Goal: Task Accomplishment & Management: Manage account settings

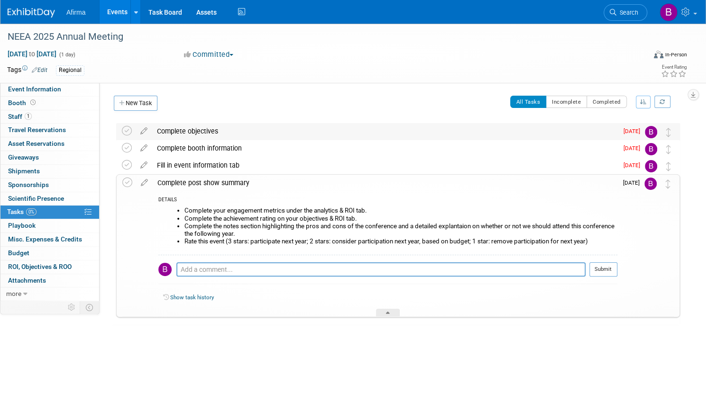
click at [230, 129] on div "Complete objectives" at bounding box center [384, 131] width 465 height 16
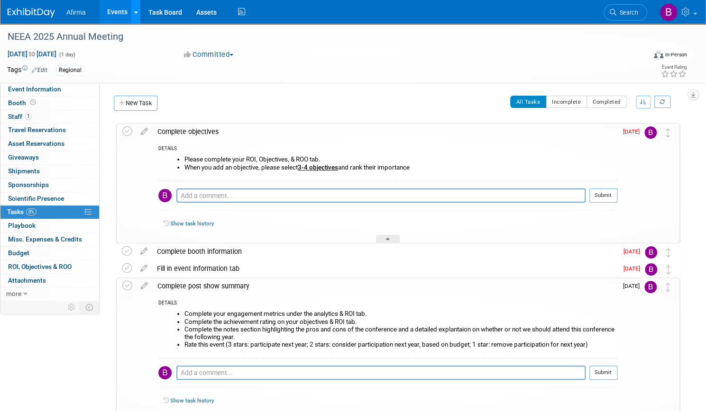
click at [140, 18] on link at bounding box center [135, 12] width 10 height 24
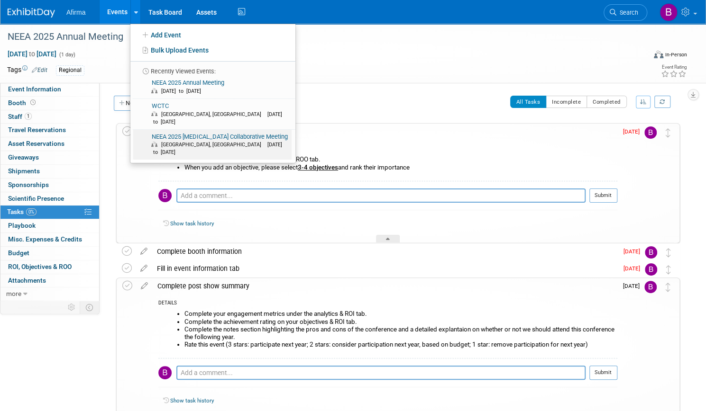
click at [202, 134] on link "NEEA 2025 Endocrine Surgery Collaborative Meeting Framingham, MA Apr 5, 2025 to…" at bounding box center [212, 145] width 158 height 30
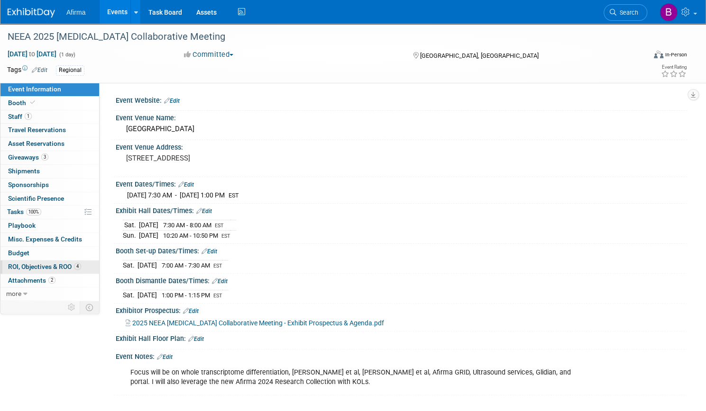
click at [74, 263] on span "ROI, Objectives & ROO 4" at bounding box center [44, 267] width 73 height 8
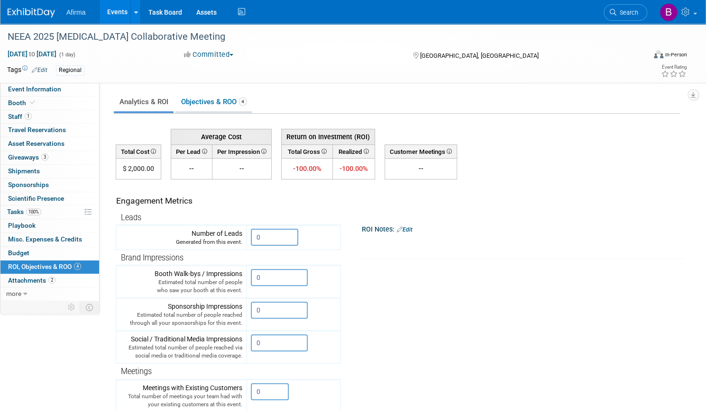
click at [240, 104] on link "Objectives & ROO 4" at bounding box center [213, 102] width 76 height 18
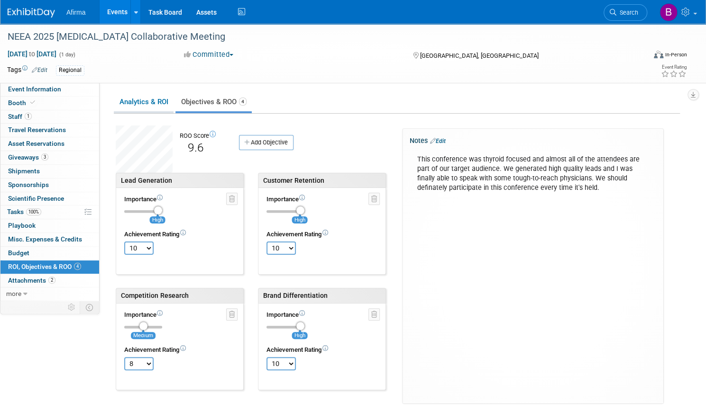
click at [173, 105] on link "Analytics & ROI" at bounding box center [144, 102] width 60 height 18
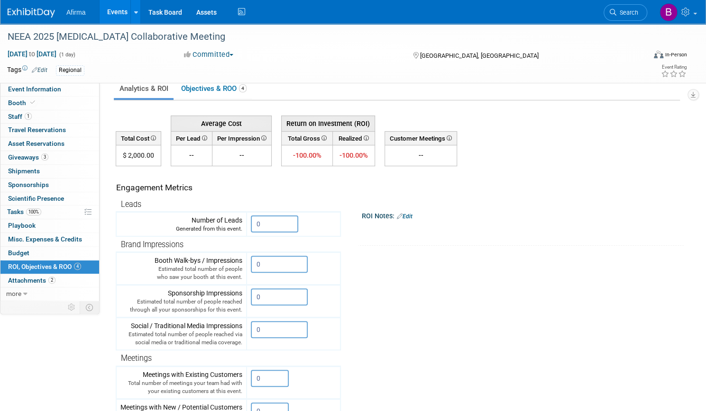
scroll to position [12, 0]
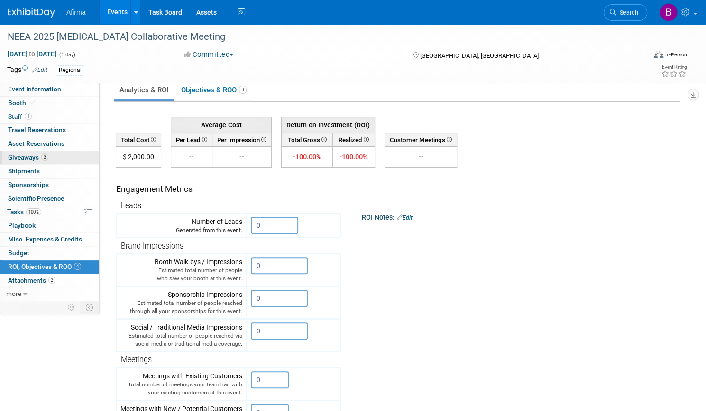
click at [83, 156] on link "3 Giveaways 3" at bounding box center [49, 157] width 99 height 13
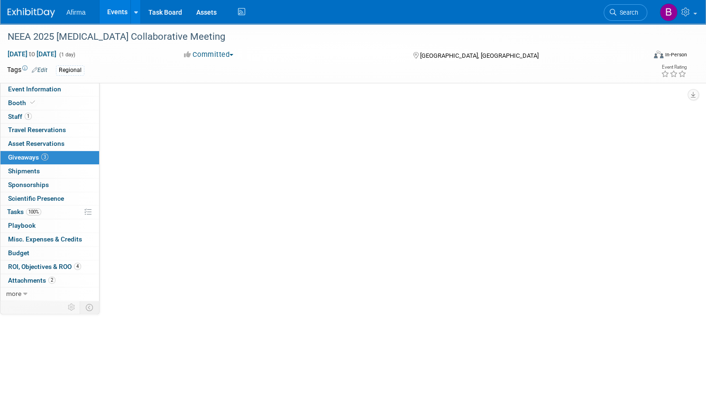
scroll to position [0, 0]
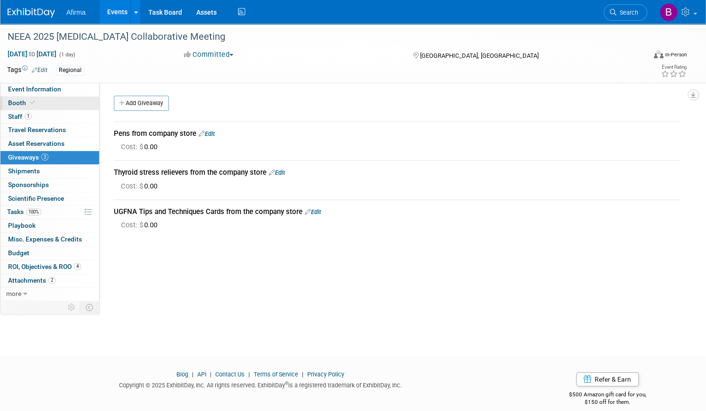
click at [37, 105] on span "Booth" at bounding box center [22, 103] width 29 height 8
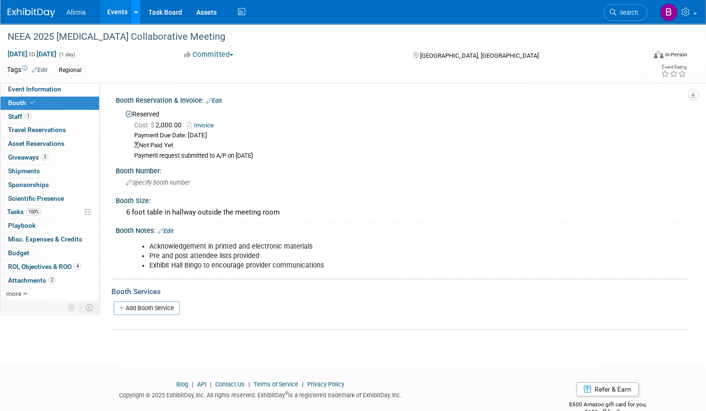
click at [137, 11] on icon at bounding box center [136, 12] width 4 height 6
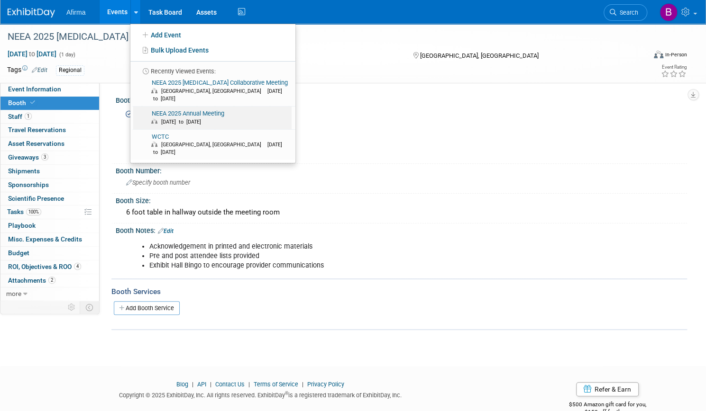
click at [205, 118] on span "[DATE] to [DATE]" at bounding box center [219, 122] width 137 height 8
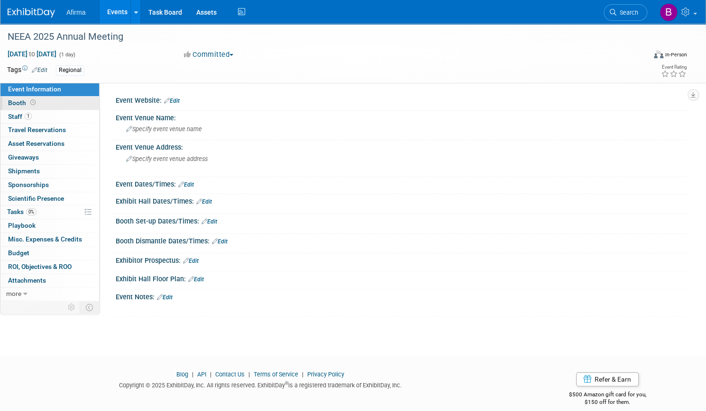
click at [93, 102] on link "Booth" at bounding box center [49, 103] width 99 height 13
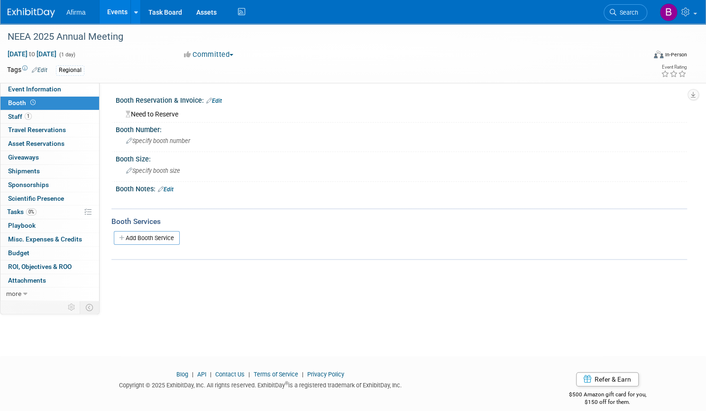
click at [222, 101] on link "Edit" at bounding box center [214, 101] width 16 height 7
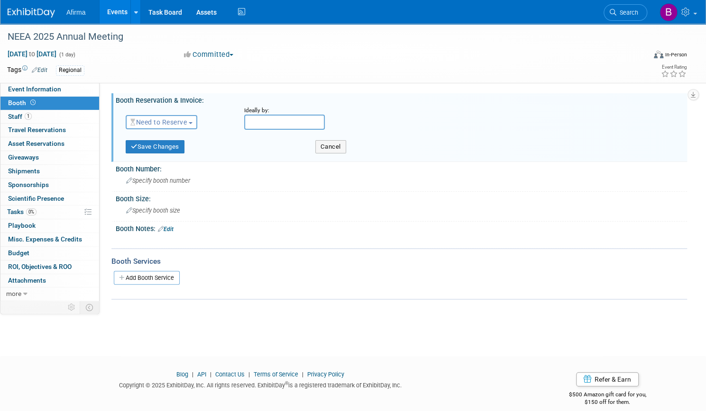
click at [187, 123] on span "Need to Reserve" at bounding box center [158, 122] width 56 height 8
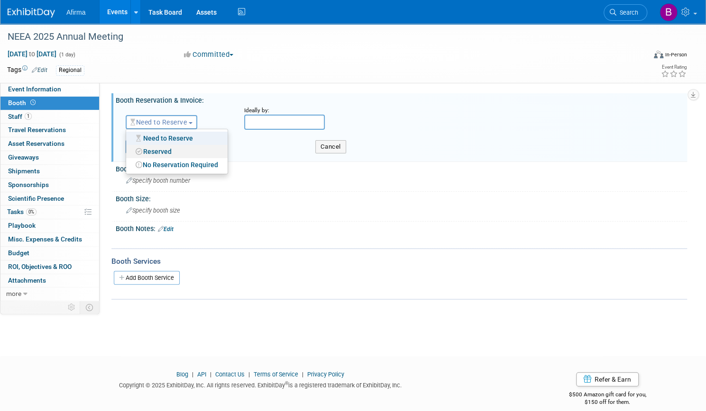
click at [213, 154] on link "Reserved" at bounding box center [176, 151] width 101 height 13
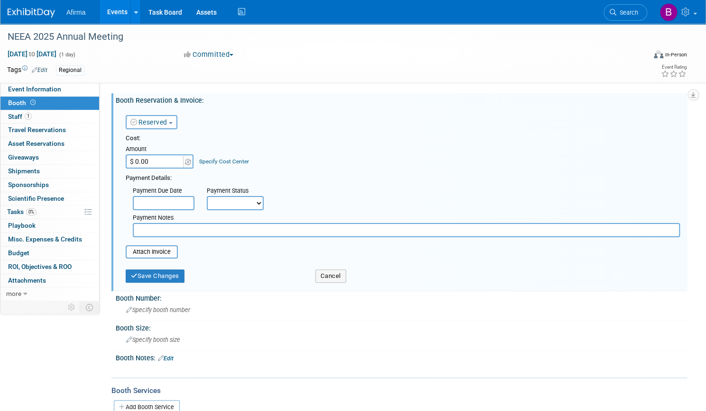
click at [185, 162] on input "$ 0.00" at bounding box center [155, 161] width 59 height 14
type input "$ 2,500.00"
click at [302, 171] on div "Cost: Amount $ 2,500.00 Specify Cost Center Cost Center -- Not Specified -- 310…" at bounding box center [403, 185] width 554 height 103
click at [263, 209] on select "Not Paid Yet Partially Paid Paid in Full" at bounding box center [235, 203] width 57 height 14
select select "1"
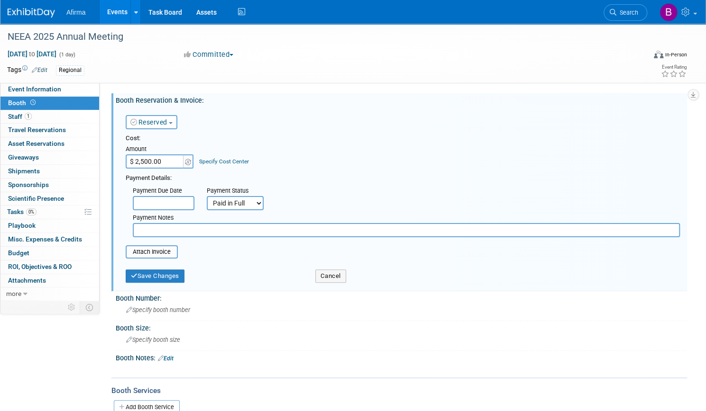
click at [239, 196] on select "Not Paid Yet Partially Paid Paid in Full" at bounding box center [235, 203] width 57 height 14
click at [177, 252] on input "file" at bounding box center [120, 251] width 113 height 11
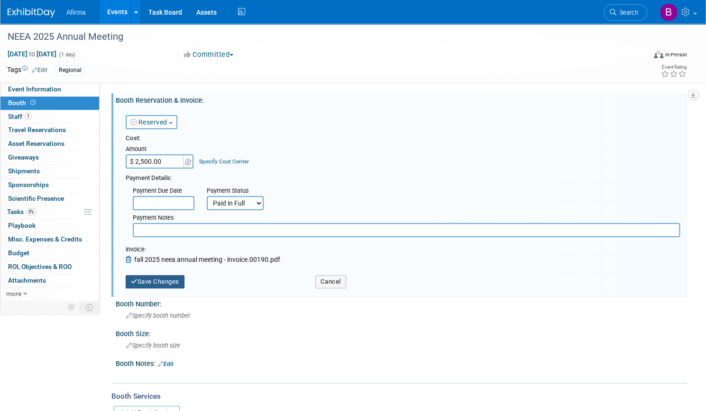
click at [184, 285] on button "Save Changes" at bounding box center [155, 281] width 59 height 13
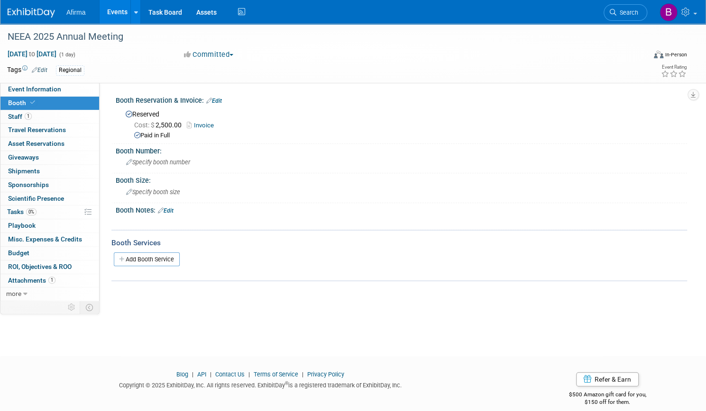
click at [173, 211] on link "Edit" at bounding box center [166, 211] width 16 height 7
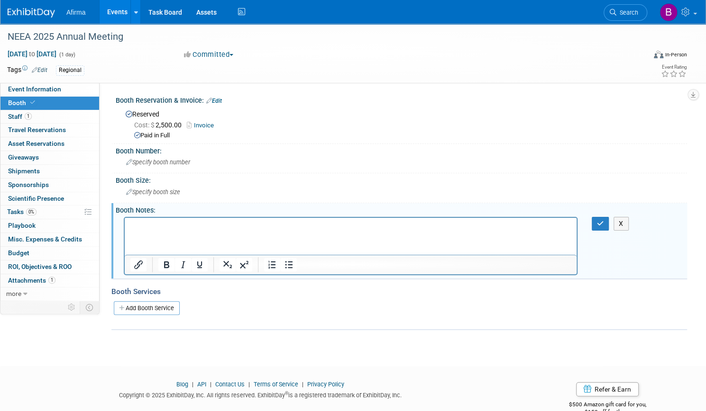
paste body "Rich Text Area. Press ALT-0 for help."
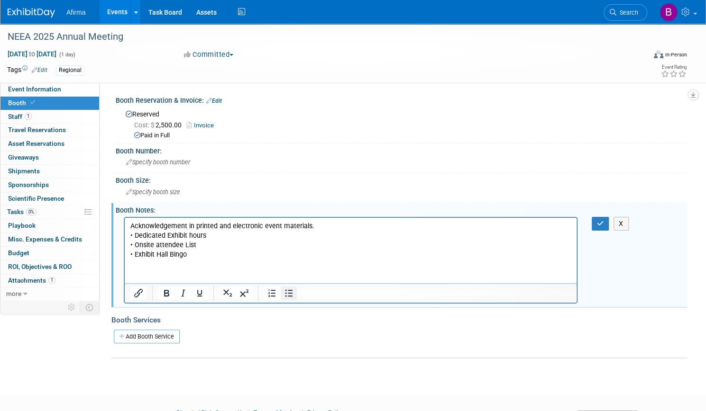
click at [294, 293] on icon "Bullet list" at bounding box center [288, 293] width 11 height 11
click at [597, 223] on icon "button" at bounding box center [600, 223] width 7 height 7
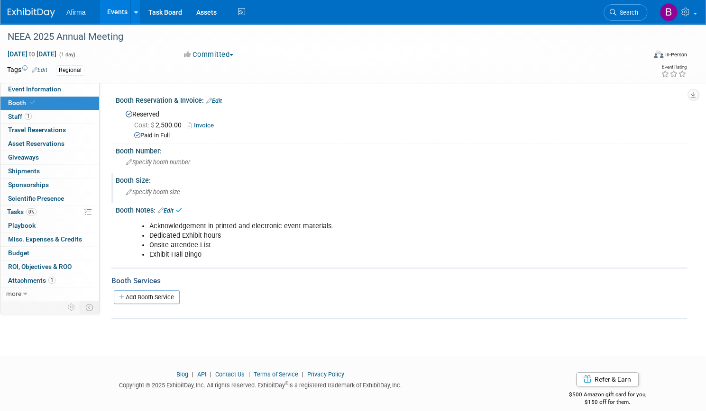
click at [132, 191] on icon at bounding box center [129, 193] width 6 height 6
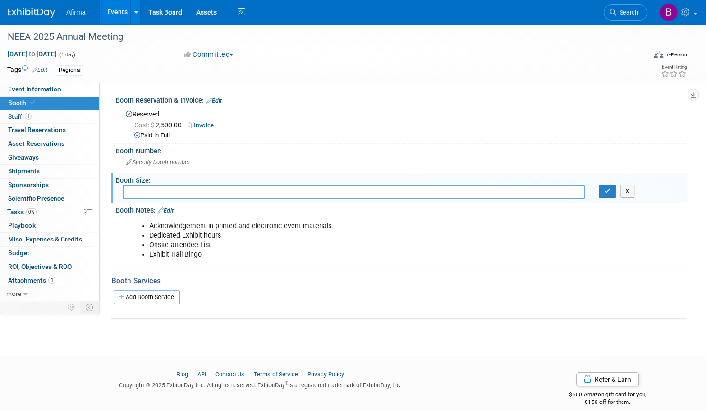
paste input "6ft tabletop plus 2 chairs in carpeted hall"
type input "6ft tabletop plus 2 chairs in carpeted hall"
click at [604, 193] on icon "button" at bounding box center [607, 191] width 7 height 6
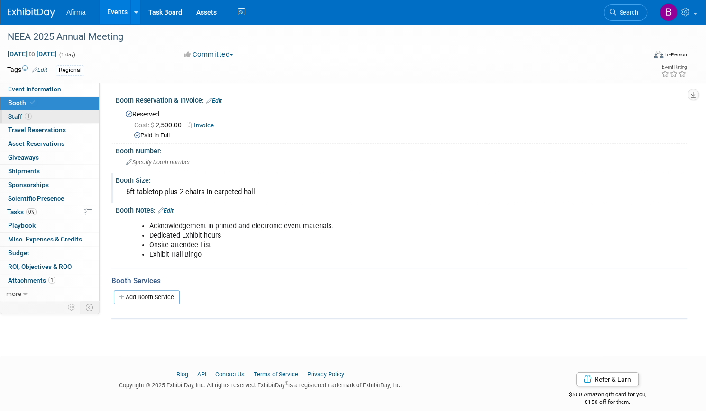
click at [32, 116] on span "Staff 1" at bounding box center [20, 117] width 24 height 8
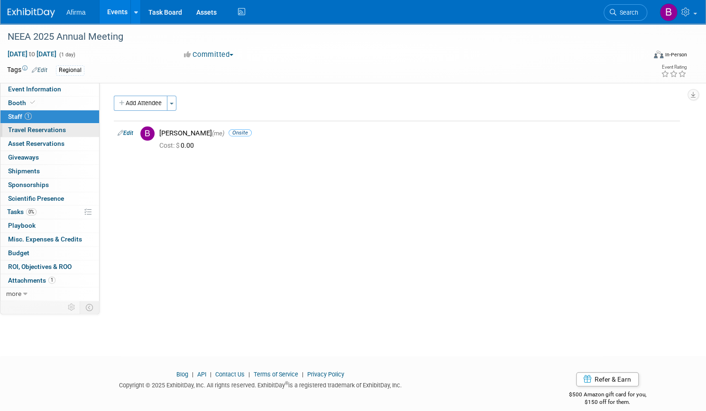
click at [57, 132] on span "Travel Reservations 0" at bounding box center [37, 130] width 58 height 8
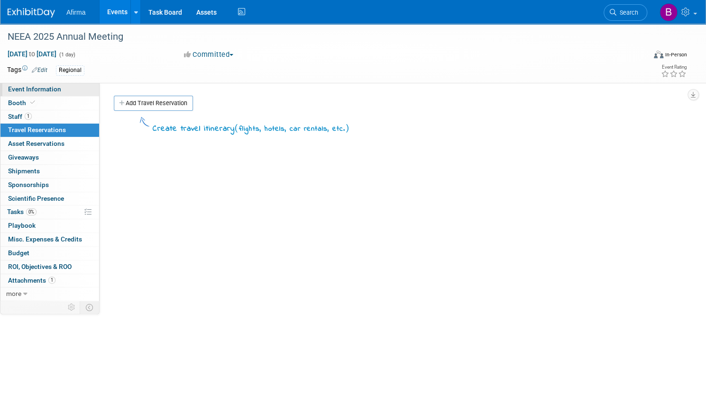
click at [60, 90] on span "Event Information" at bounding box center [34, 89] width 53 height 8
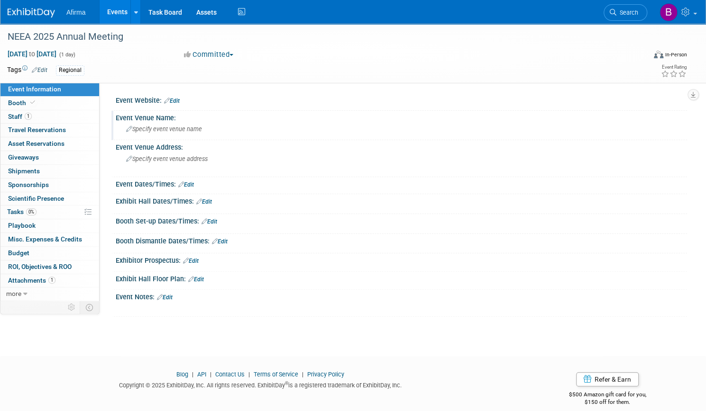
click at [132, 127] on icon at bounding box center [129, 130] width 6 height 6
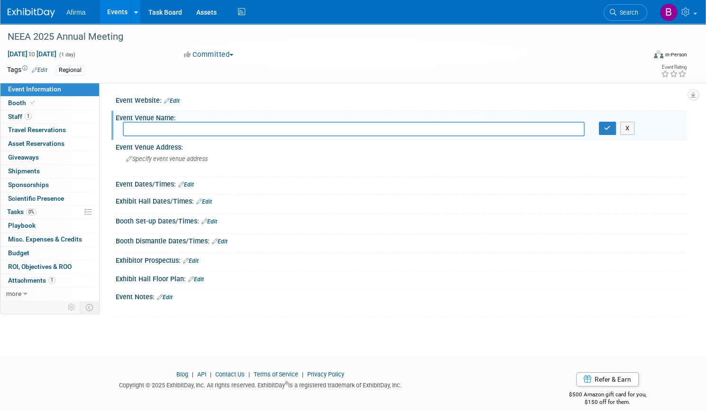
paste input "DoubleTree by Hilton - Westborough"
type input "DoubleTree by Hilton - Westborough"
click at [132, 160] on icon at bounding box center [129, 159] width 6 height 6
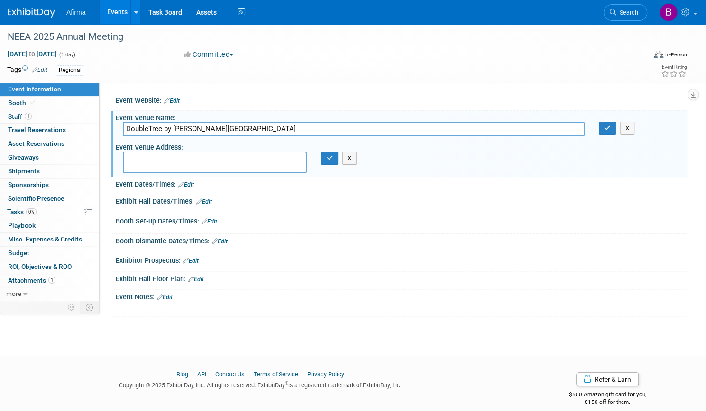
paste textarea "5400 Computer Dr, Westborough, MA 01581"
type textarea "5400 Computer Dr, Westborough, MA 01581"
click at [194, 183] on link "Edit" at bounding box center [186, 184] width 16 height 7
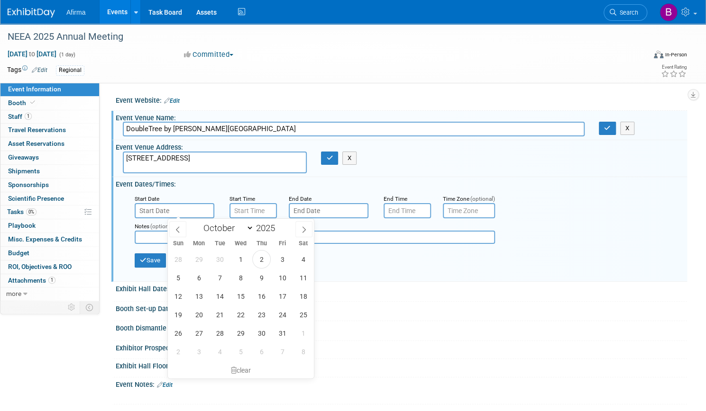
click at [210, 212] on input "text" at bounding box center [175, 210] width 80 height 15
click at [177, 230] on icon at bounding box center [177, 230] width 7 height 7
select select "8"
click at [304, 316] on span "27" at bounding box center [303, 315] width 18 height 18
type input "Sep 27, 2025"
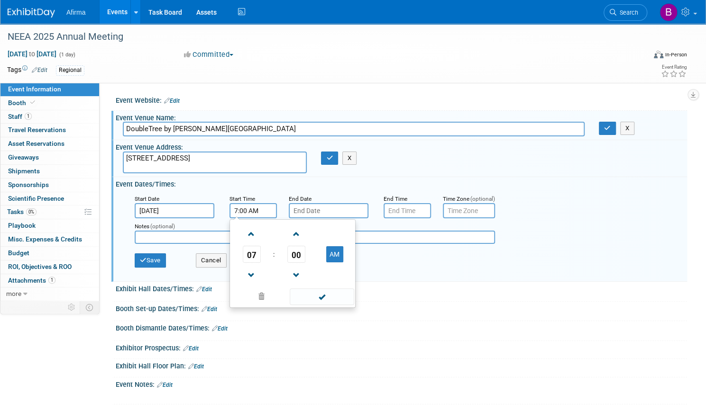
click at [277, 211] on input "7:00 AM" at bounding box center [252, 210] width 47 height 15
click at [343, 255] on button "AM" at bounding box center [334, 254] width 17 height 16
type input "7:00 PM"
click at [348, 207] on input "text" at bounding box center [329, 210] width 80 height 15
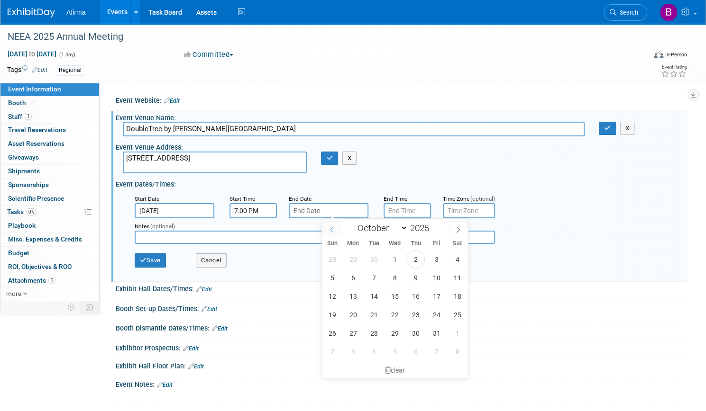
click at [333, 230] on icon at bounding box center [331, 230] width 7 height 7
select select "8"
click at [459, 316] on span "27" at bounding box center [457, 315] width 18 height 18
type input "Sep 27, 2025"
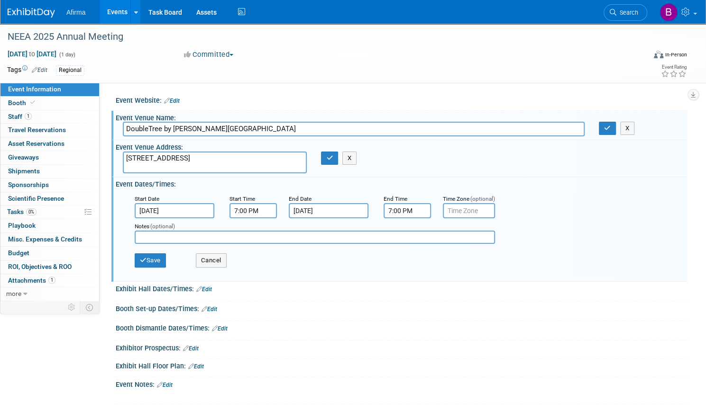
click at [431, 212] on input "7:00 PM" at bounding box center [406, 210] width 47 height 15
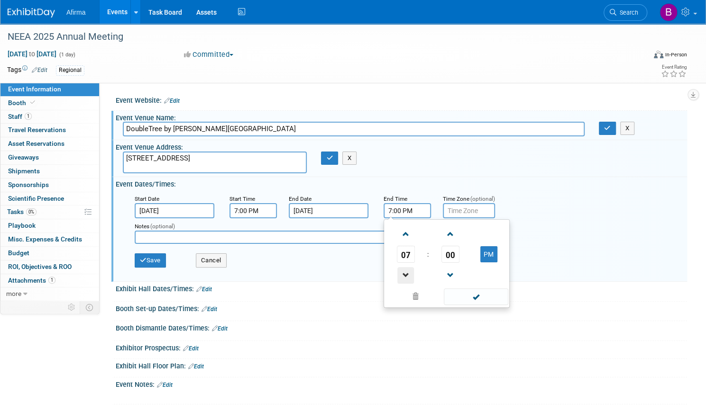
click at [414, 272] on span at bounding box center [405, 275] width 17 height 17
click at [508, 298] on span at bounding box center [476, 297] width 64 height 17
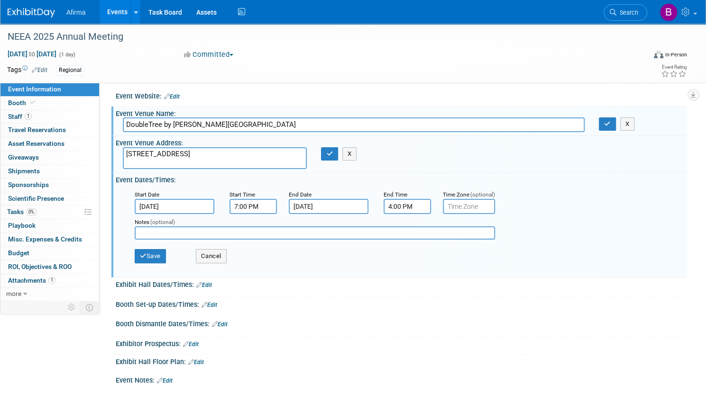
scroll to position [5, 0]
click at [431, 205] on input "4:00 PM" at bounding box center [406, 206] width 47 height 15
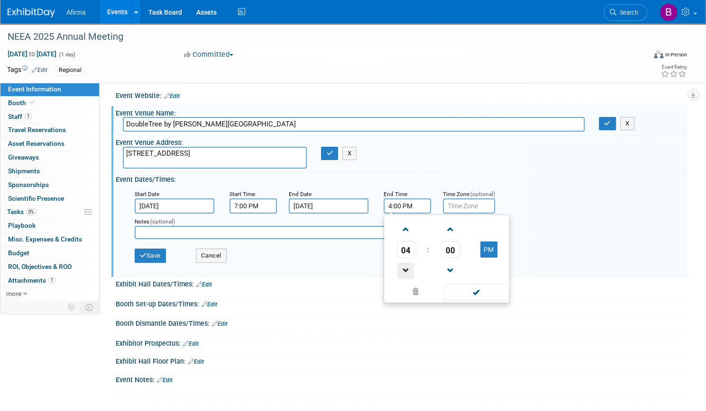
click at [414, 273] on span at bounding box center [405, 271] width 17 height 17
type input "1:00 PM"
click at [508, 293] on span at bounding box center [476, 292] width 64 height 17
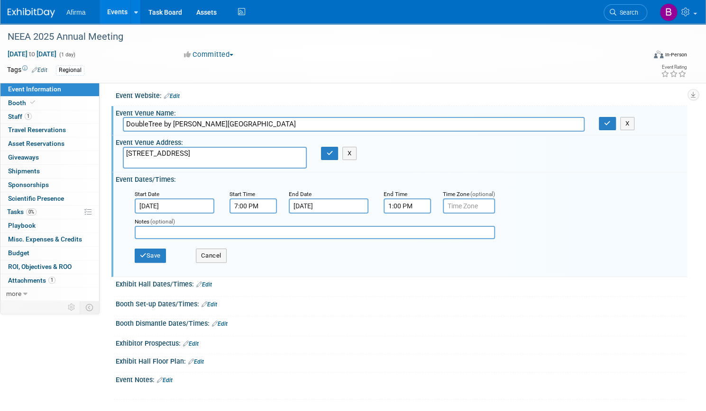
click at [495, 201] on input "text" at bounding box center [469, 206] width 52 height 15
type input "EST"
click at [166, 255] on button "Save" at bounding box center [150, 256] width 31 height 14
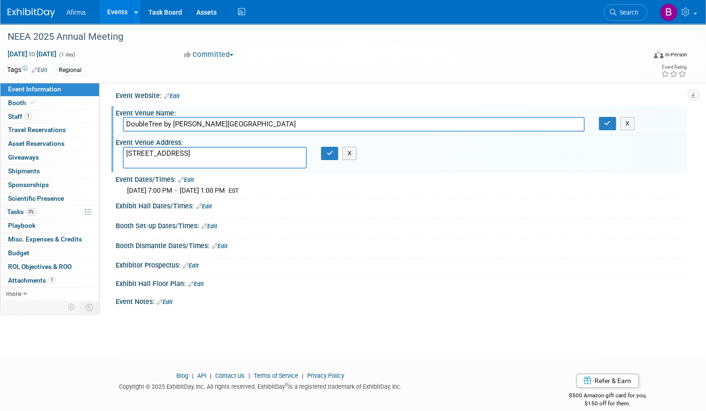
click at [212, 206] on link "Edit" at bounding box center [204, 206] width 16 height 7
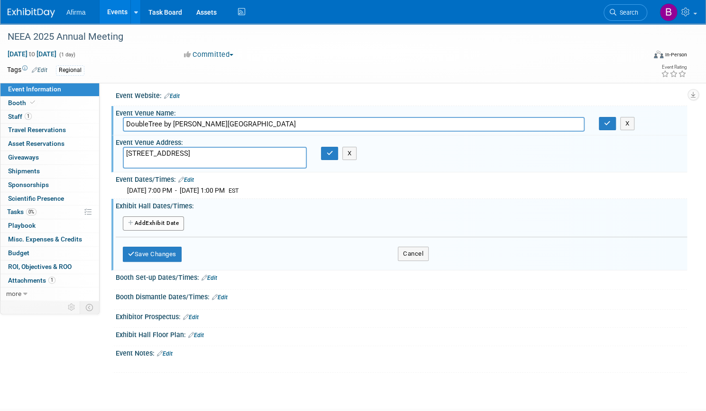
click at [184, 221] on button "Add Another Exhibit Date" at bounding box center [153, 224] width 61 height 14
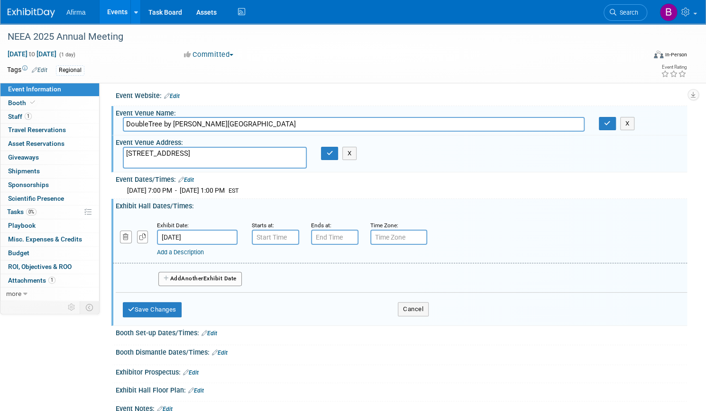
type input "7:00 AM"
click at [299, 239] on input "7:00 AM" at bounding box center [275, 237] width 47 height 15
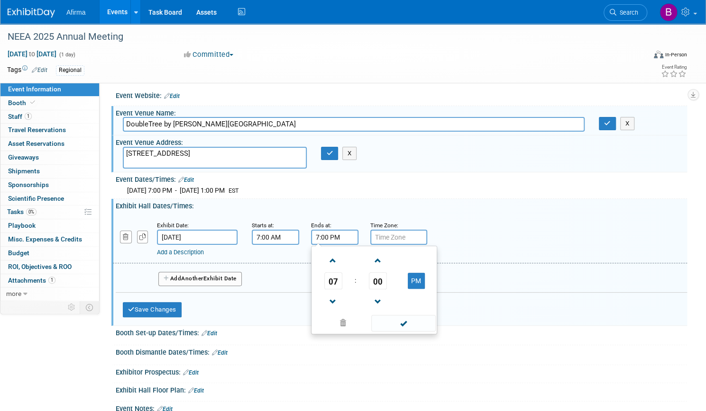
click at [358, 236] on input "7:00 PM" at bounding box center [334, 237] width 47 height 15
click at [358, 237] on input "7:00 PM" at bounding box center [334, 237] width 47 height 15
click at [341, 263] on span at bounding box center [333, 261] width 17 height 17
click at [425, 278] on button "PM" at bounding box center [416, 281] width 17 height 16
type input "8:00 AM"
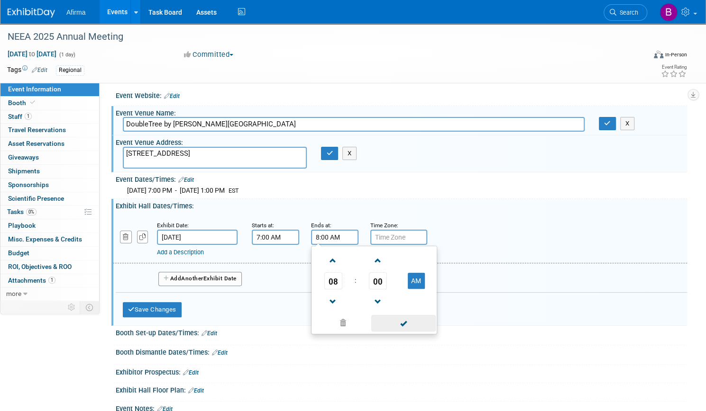
click at [435, 326] on span at bounding box center [403, 323] width 64 height 17
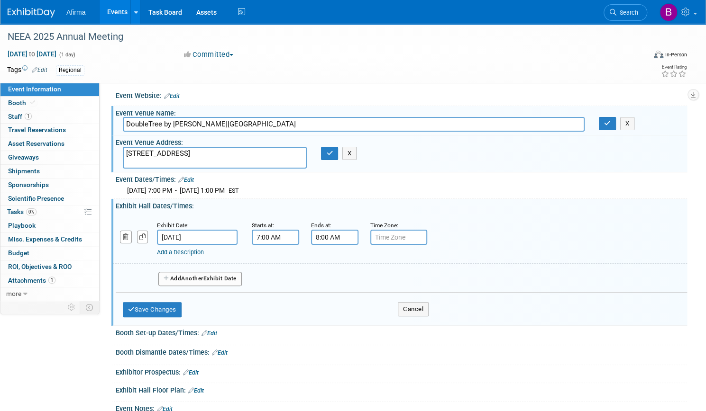
click at [427, 238] on input "text" at bounding box center [398, 237] width 57 height 15
type input "EST"
click at [240, 278] on button "Add Another Exhibit Date" at bounding box center [199, 279] width 83 height 14
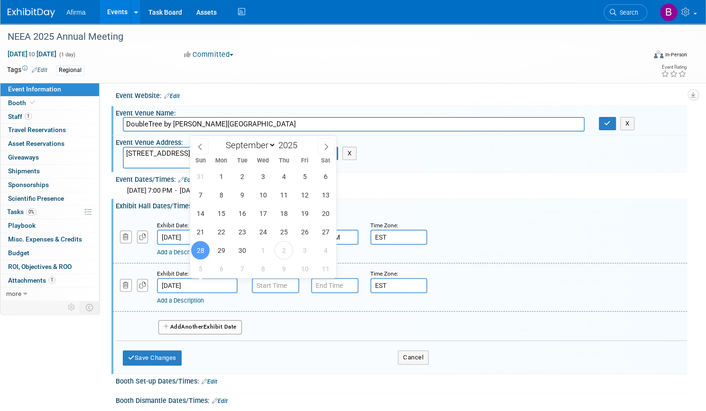
click at [237, 285] on input "Sep 28, 2025" at bounding box center [197, 285] width 81 height 15
click at [327, 235] on span "27" at bounding box center [325, 232] width 18 height 18
type input "Sep 27, 2025"
click at [325, 234] on span "27" at bounding box center [325, 232] width 18 height 18
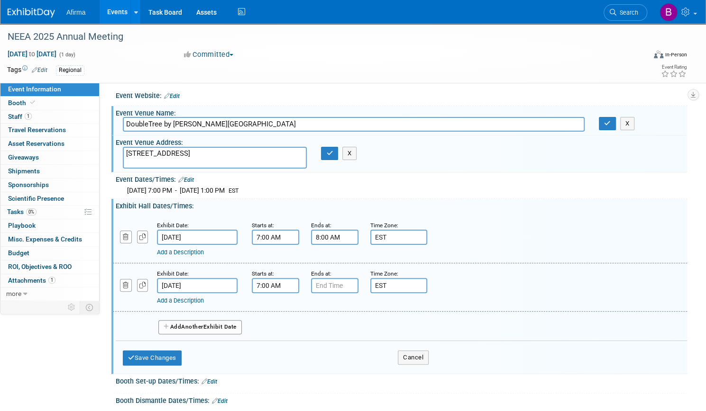
click at [299, 287] on input "7:00 AM" at bounding box center [275, 285] width 47 height 15
click at [282, 301] on span at bounding box center [273, 309] width 17 height 17
click at [326, 309] on span at bounding box center [318, 309] width 17 height 17
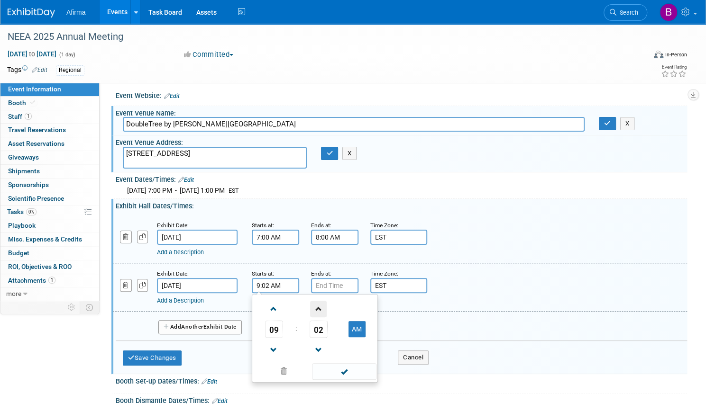
click at [326, 309] on span at bounding box center [318, 309] width 17 height 17
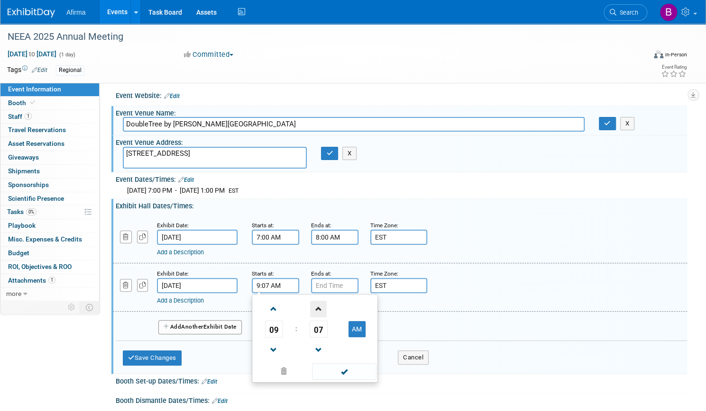
click at [326, 309] on span at bounding box center [318, 309] width 17 height 17
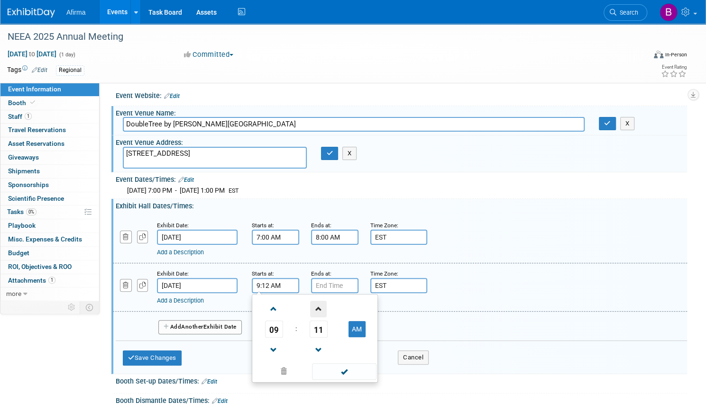
click at [326, 309] on span at bounding box center [318, 309] width 17 height 17
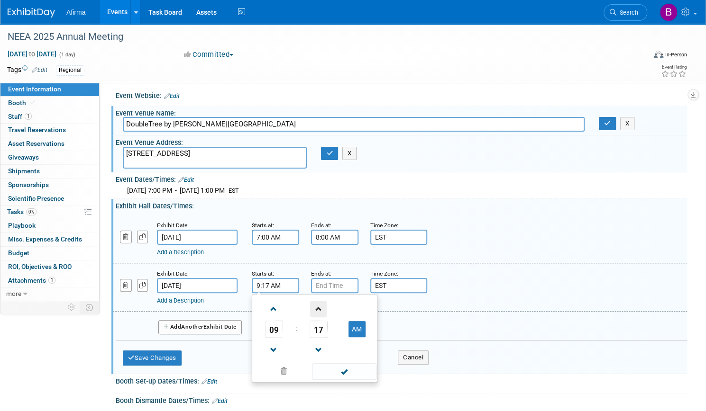
click at [326, 309] on span at bounding box center [318, 309] width 17 height 17
click at [326, 345] on span at bounding box center [318, 350] width 17 height 17
type input "9:15 AM"
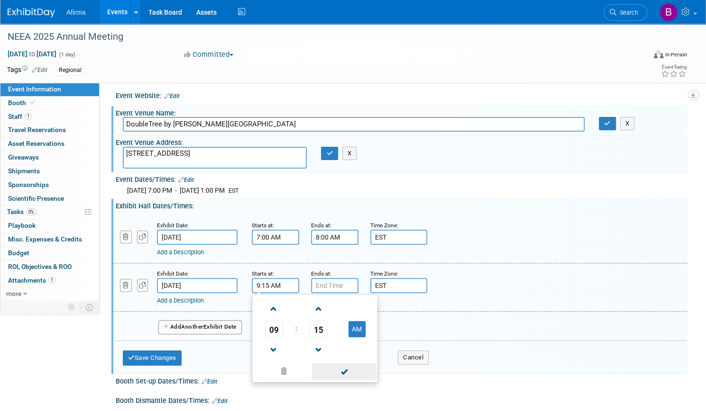
click at [371, 370] on span at bounding box center [344, 371] width 64 height 17
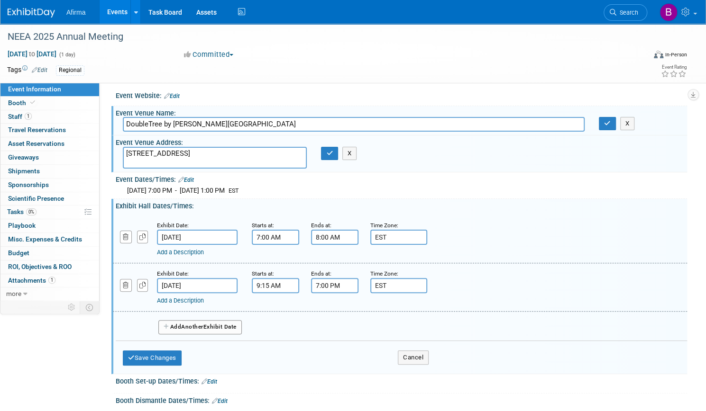
click at [358, 286] on input "7:00 PM" at bounding box center [334, 285] width 47 height 15
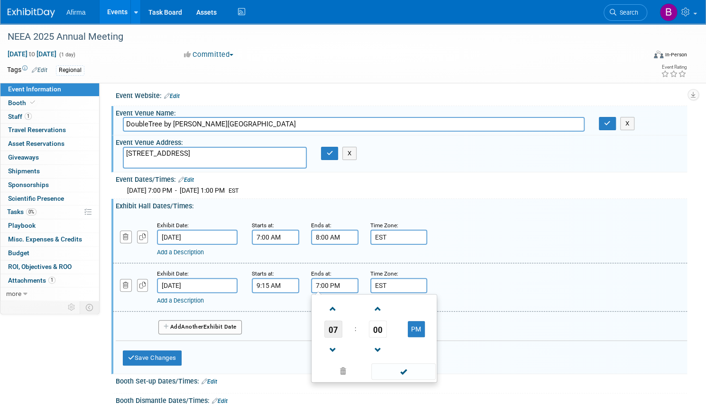
click at [342, 328] on span "07" at bounding box center [333, 329] width 18 height 17
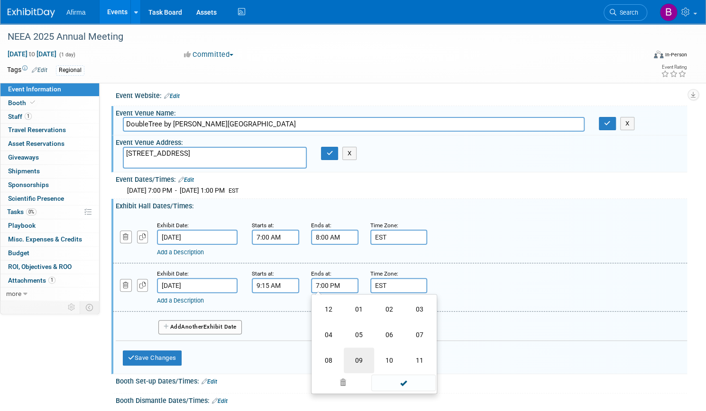
click at [374, 359] on td "09" at bounding box center [359, 361] width 30 height 26
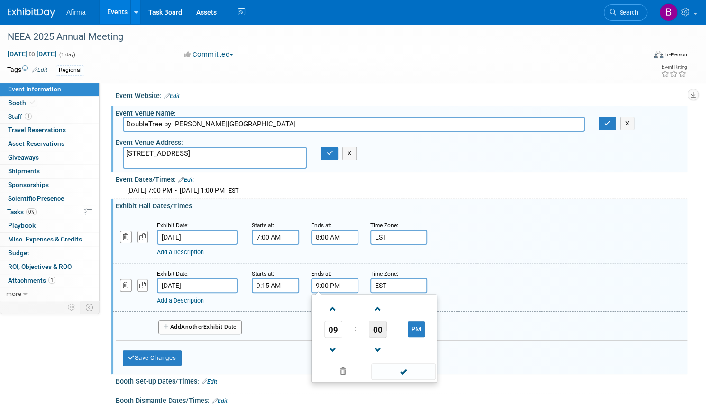
click at [387, 333] on span "00" at bounding box center [378, 329] width 18 height 17
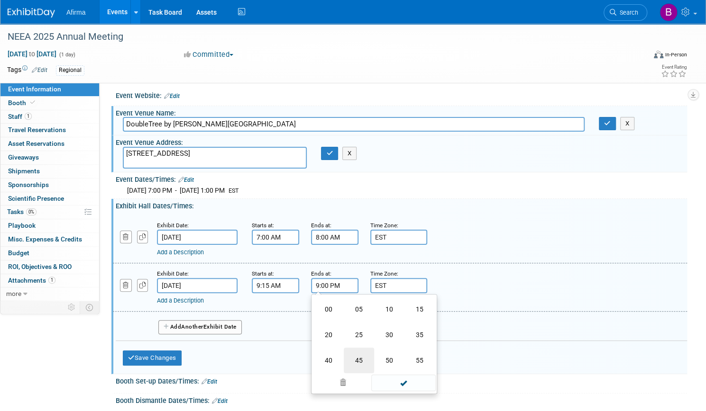
click at [374, 362] on td "45" at bounding box center [359, 361] width 30 height 26
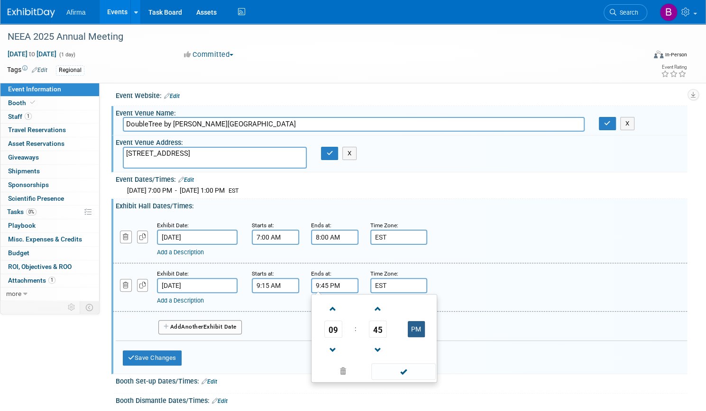
click at [425, 333] on button "PM" at bounding box center [416, 329] width 17 height 16
type input "9:45 AM"
click at [435, 373] on span at bounding box center [403, 371] width 64 height 17
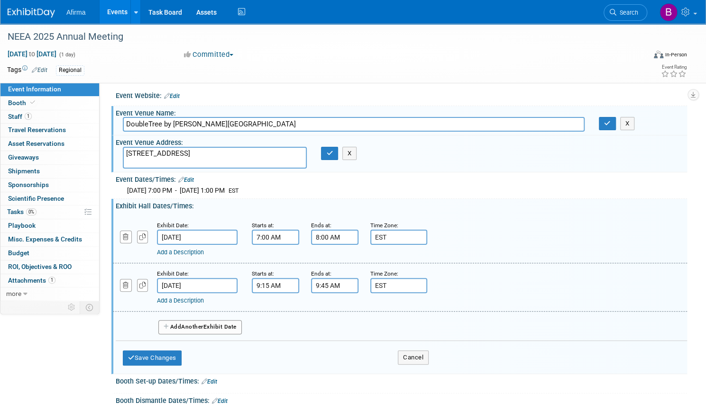
click at [242, 329] on button "Add Another Exhibit Date" at bounding box center [199, 327] width 83 height 14
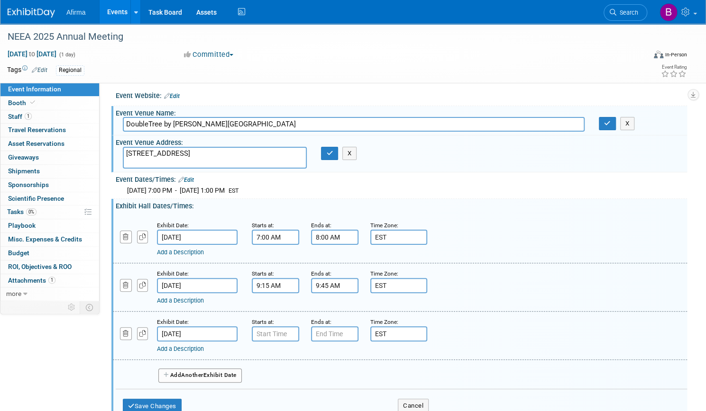
click at [237, 337] on input "Sep 28, 2025" at bounding box center [197, 333] width 81 height 15
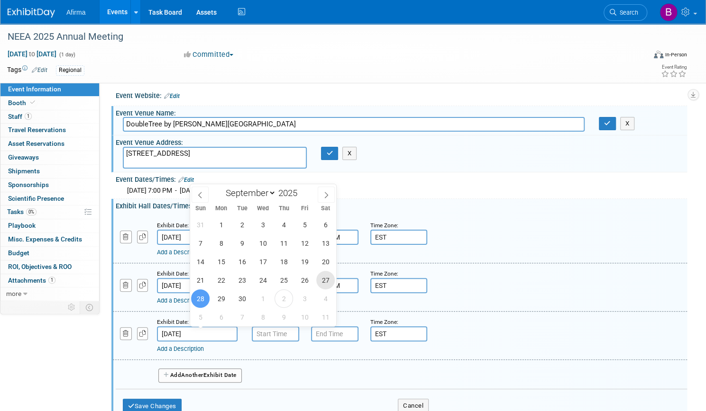
click at [329, 282] on span "27" at bounding box center [325, 280] width 18 height 18
type input "Sep 27, 2025"
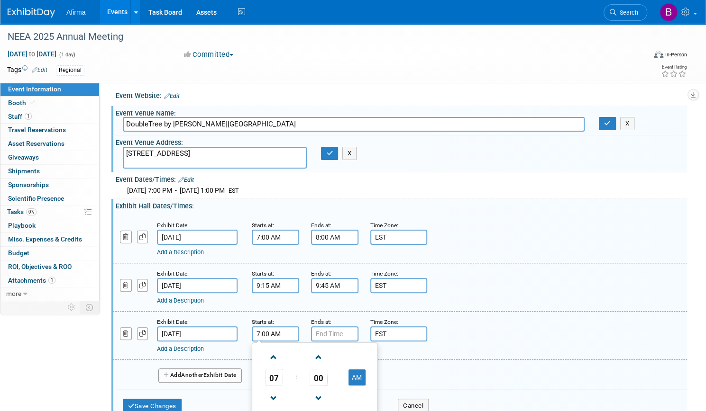
click at [299, 330] on input "7:00 AM" at bounding box center [275, 333] width 47 height 15
click at [283, 378] on span "07" at bounding box center [274, 377] width 18 height 17
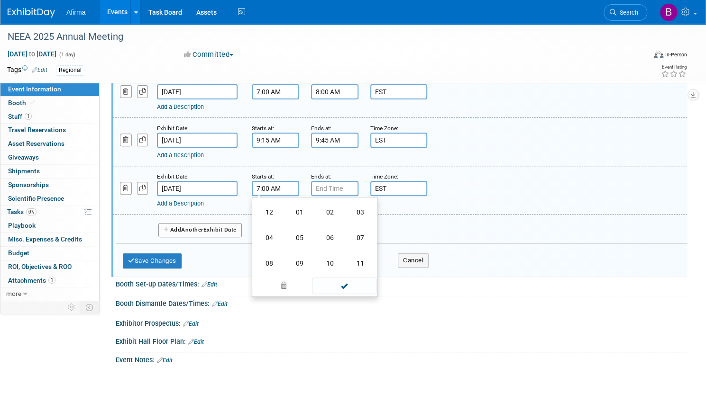
scroll to position [151, 0]
click at [375, 262] on td "11" at bounding box center [360, 263] width 30 height 26
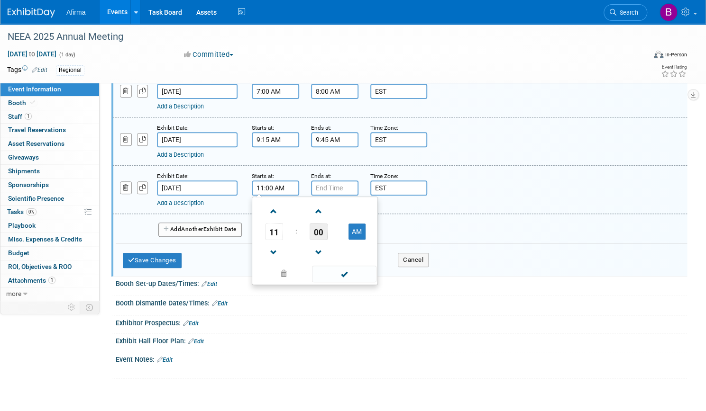
click at [327, 233] on span "00" at bounding box center [318, 231] width 18 height 17
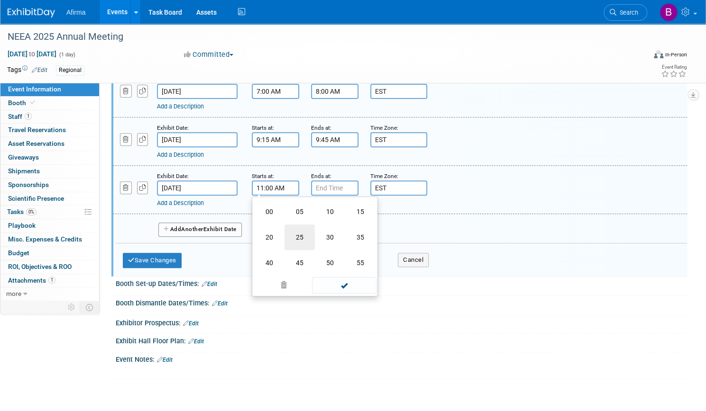
click at [315, 234] on td "25" at bounding box center [299, 238] width 30 height 26
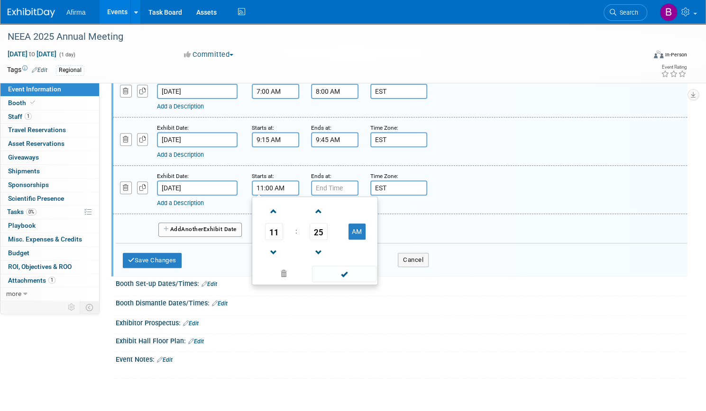
type input "11:25 AM"
click at [376, 273] on span at bounding box center [344, 274] width 64 height 17
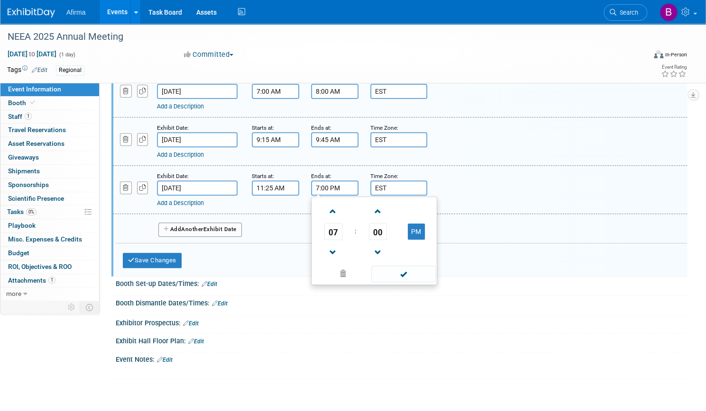
click at [358, 185] on input "7:00 PM" at bounding box center [334, 188] width 47 height 15
click at [342, 227] on span "07" at bounding box center [333, 231] width 18 height 17
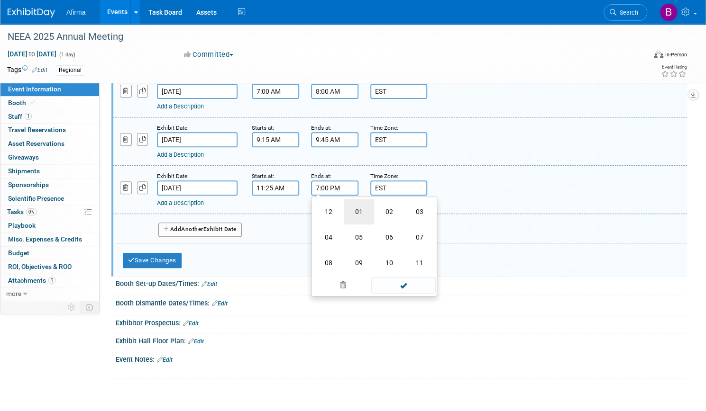
click at [374, 212] on td "01" at bounding box center [359, 212] width 30 height 26
type input "1:00 PM"
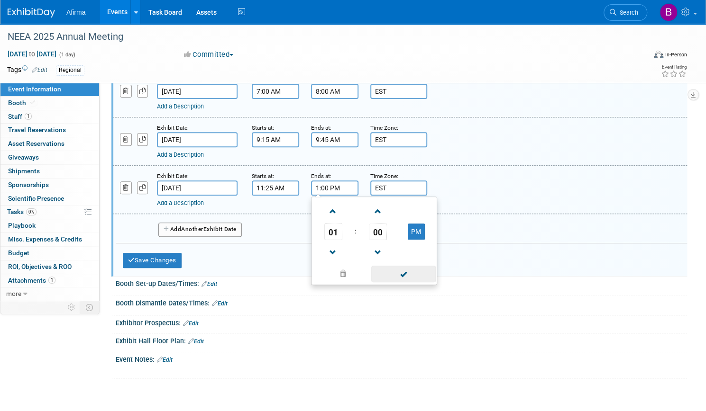
click at [435, 272] on span at bounding box center [403, 274] width 64 height 17
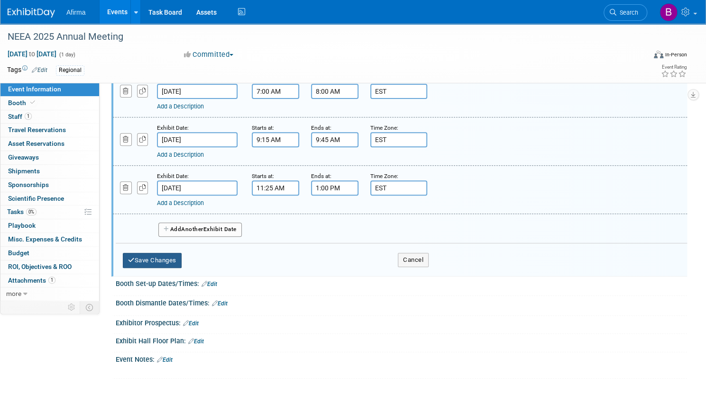
click at [181, 262] on button "Save Changes" at bounding box center [152, 260] width 59 height 15
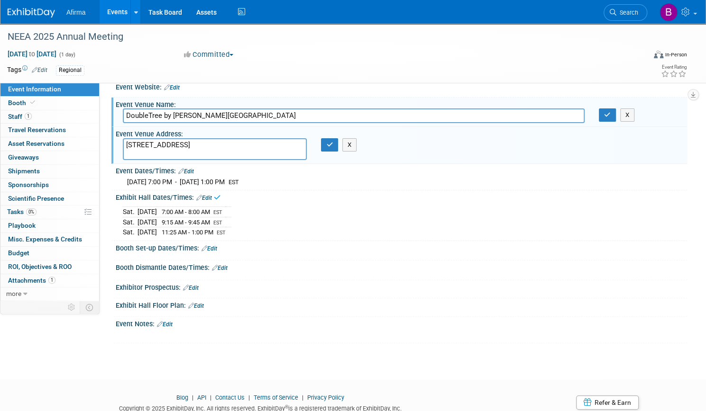
scroll to position [0, 0]
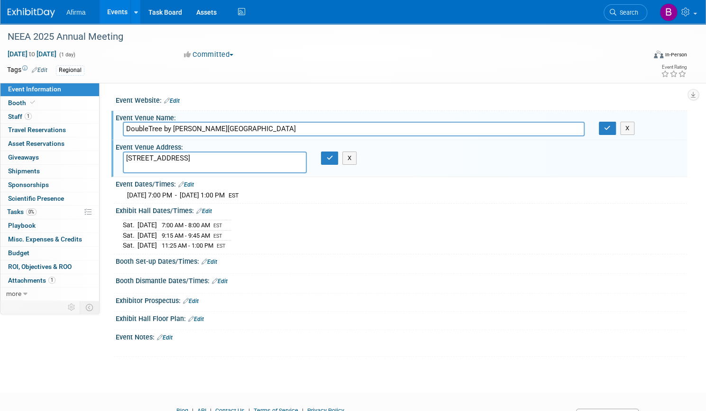
click at [217, 259] on link "Edit" at bounding box center [209, 262] width 16 height 7
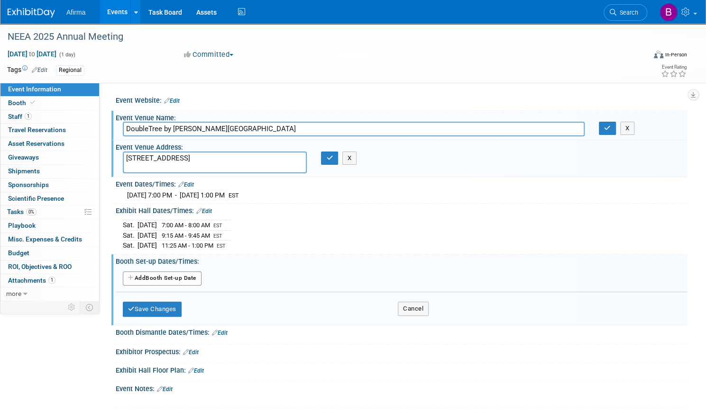
click at [199, 281] on button "Add Another Booth Set-up Date" at bounding box center [162, 279] width 79 height 14
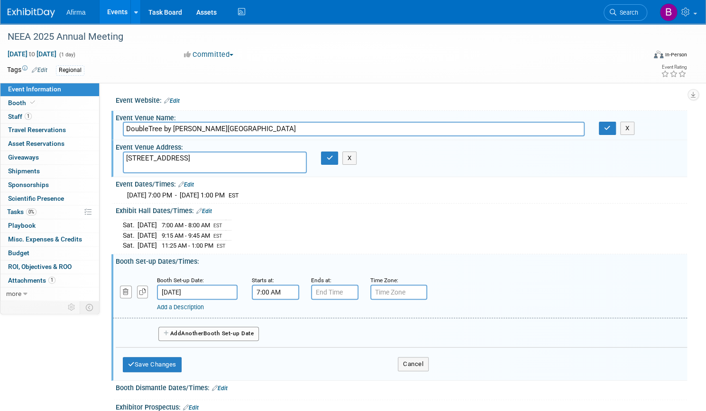
click at [299, 288] on input "7:00 AM" at bounding box center [275, 292] width 47 height 15
click at [282, 356] on span at bounding box center [273, 357] width 17 height 17
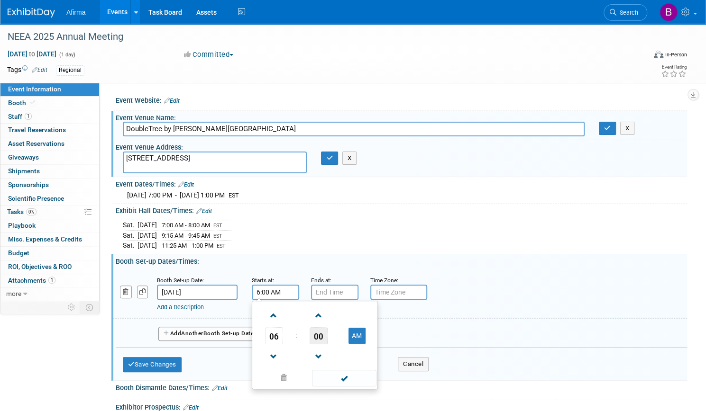
click at [327, 338] on span "00" at bounding box center [318, 335] width 18 height 17
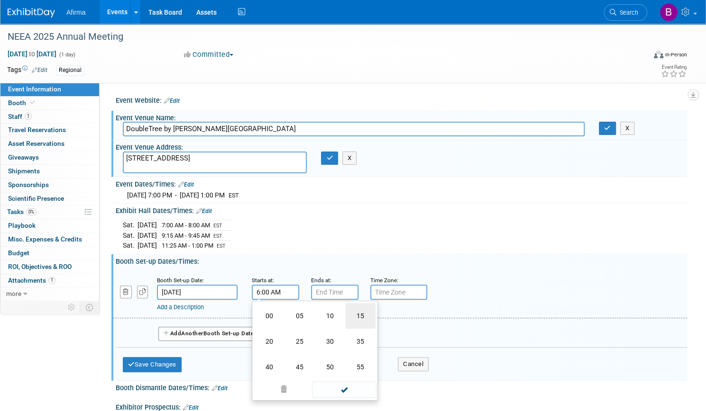
click at [375, 311] on td "15" at bounding box center [360, 316] width 30 height 26
type input "6:15 AM"
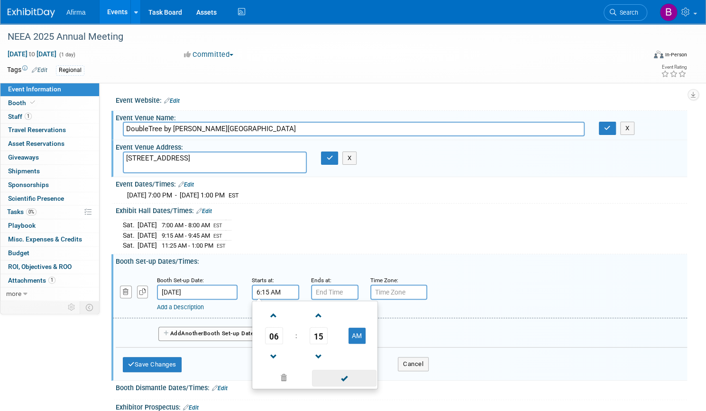
click at [376, 377] on span at bounding box center [344, 378] width 64 height 17
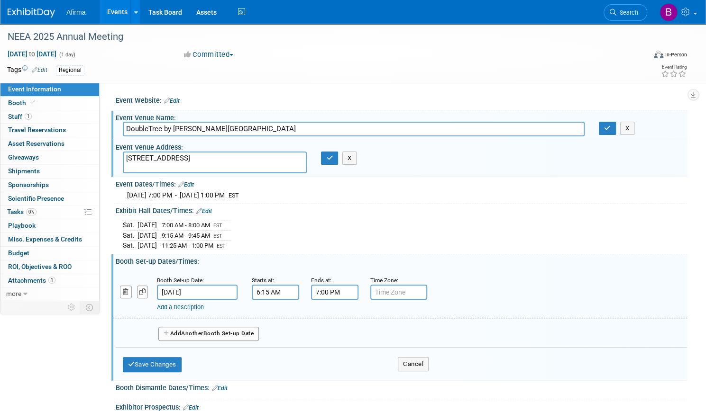
click at [358, 291] on input "7:00 PM" at bounding box center [334, 292] width 47 height 15
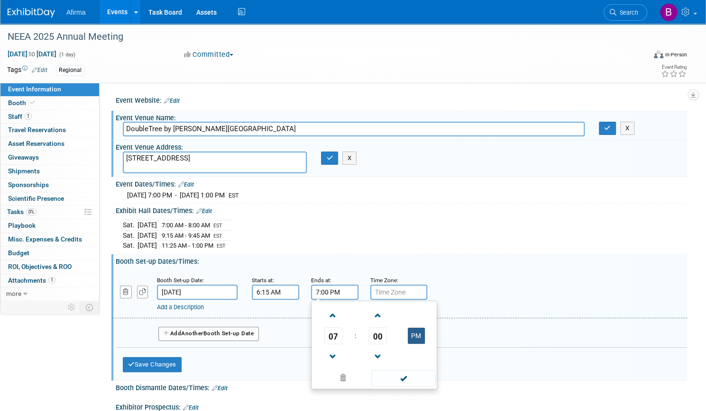
click at [425, 335] on button "PM" at bounding box center [416, 336] width 17 height 16
type input "7:00 AM"
click at [435, 380] on span at bounding box center [403, 378] width 64 height 17
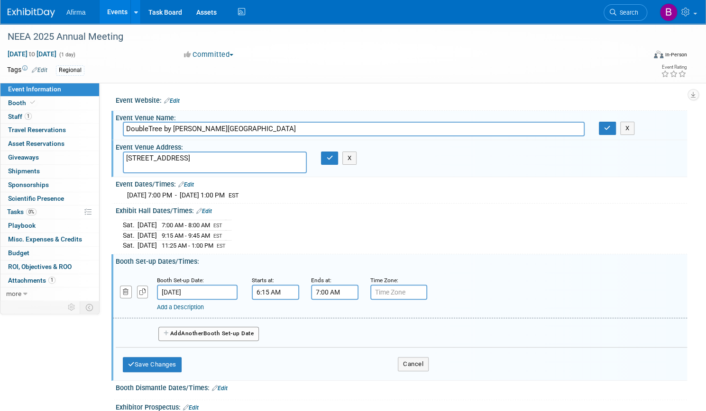
click at [427, 295] on input "text" at bounding box center [398, 292] width 57 height 15
type input "EST"
click at [181, 361] on button "Save Changes" at bounding box center [152, 364] width 59 height 15
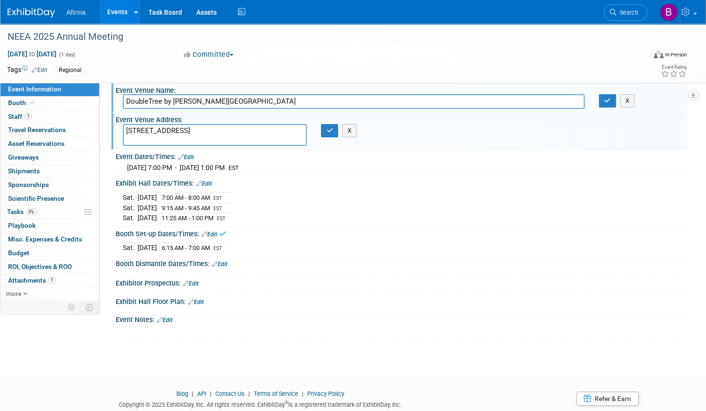
scroll to position [28, 0]
click at [227, 261] on link "Edit" at bounding box center [220, 264] width 16 height 7
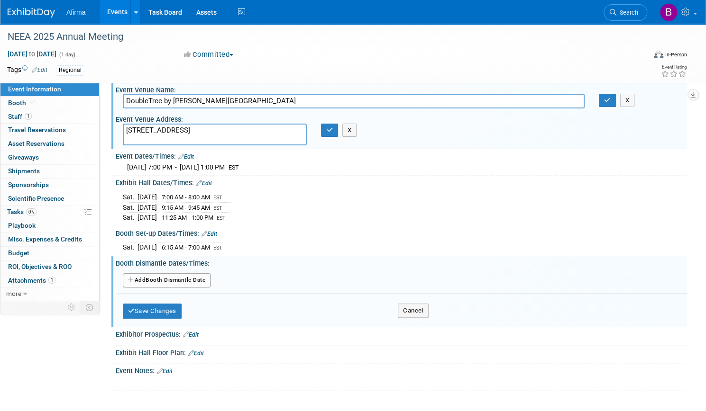
click at [210, 278] on button "Add Another Booth Dismantle Date" at bounding box center [167, 280] width 88 height 14
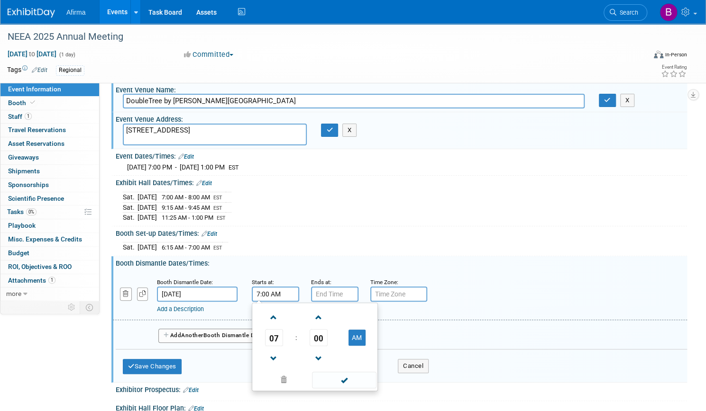
click at [299, 295] on input "7:00 AM" at bounding box center [275, 294] width 47 height 15
click at [283, 339] on span "07" at bounding box center [274, 337] width 18 height 17
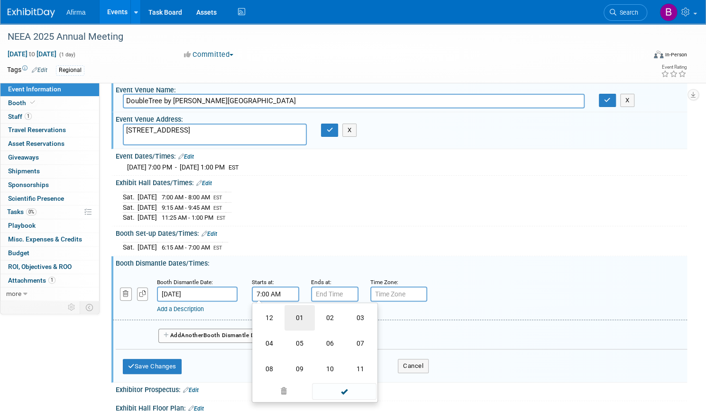
click at [315, 315] on td "01" at bounding box center [299, 318] width 30 height 26
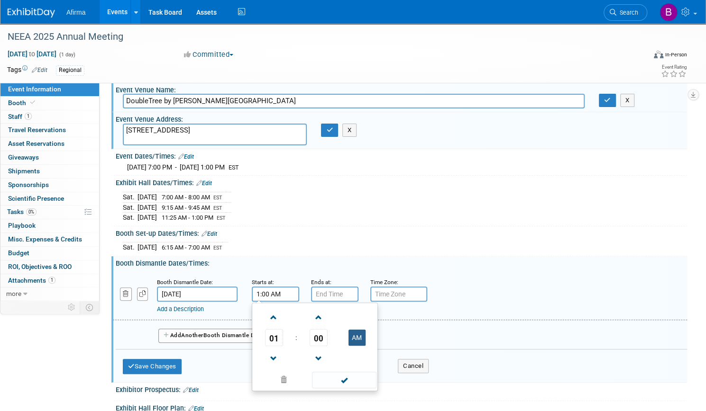
click at [365, 337] on button "AM" at bounding box center [356, 338] width 17 height 16
type input "1:00 PM"
click at [376, 377] on span at bounding box center [344, 380] width 64 height 17
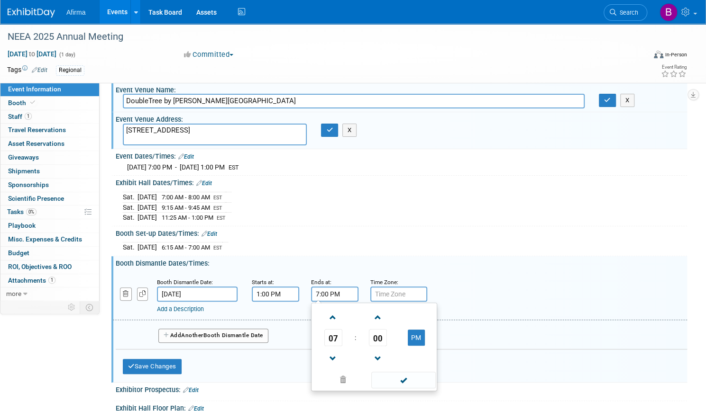
click at [358, 293] on input "7:00 PM" at bounding box center [334, 294] width 47 height 15
click at [342, 338] on span "07" at bounding box center [333, 337] width 18 height 17
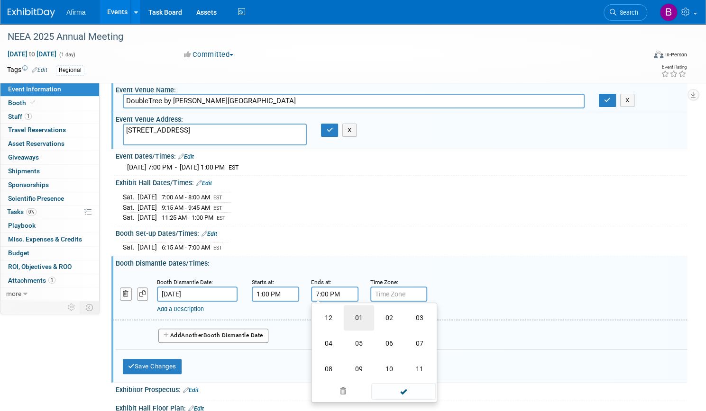
click at [374, 317] on td "01" at bounding box center [359, 318] width 30 height 26
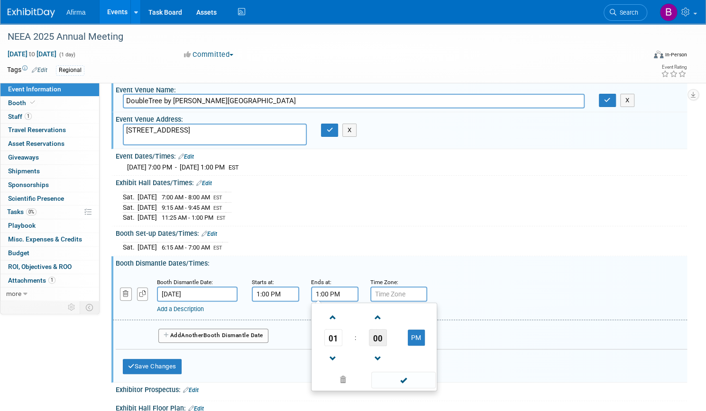
click at [387, 340] on span "00" at bounding box center [378, 337] width 18 height 17
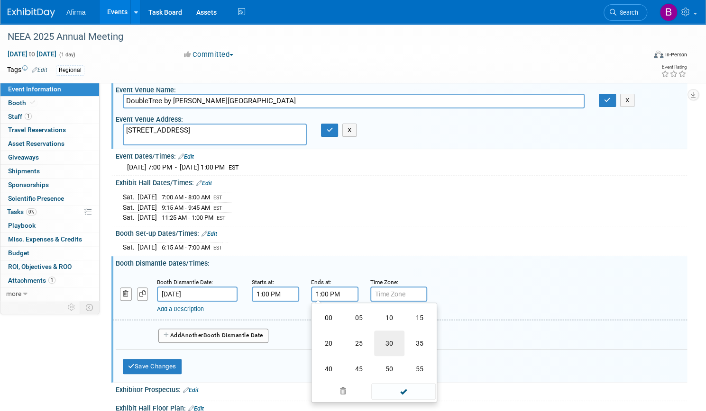
click at [404, 343] on td "30" at bounding box center [389, 344] width 30 height 26
type input "1:30 PM"
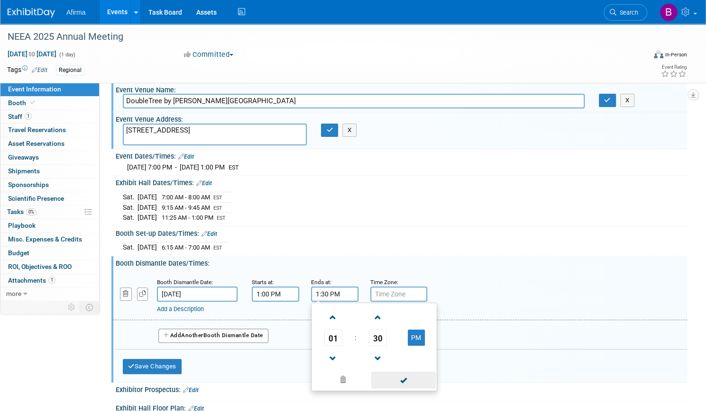
click at [435, 385] on span at bounding box center [403, 380] width 64 height 17
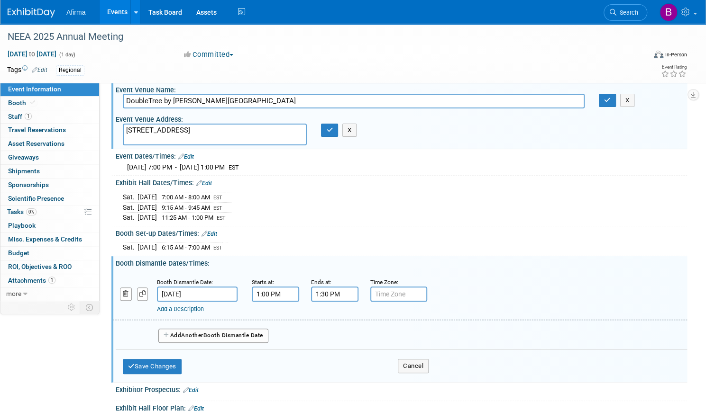
click at [427, 297] on input "text" at bounding box center [398, 294] width 57 height 15
type input "EST"
click at [181, 361] on button "Save Changes" at bounding box center [152, 366] width 59 height 15
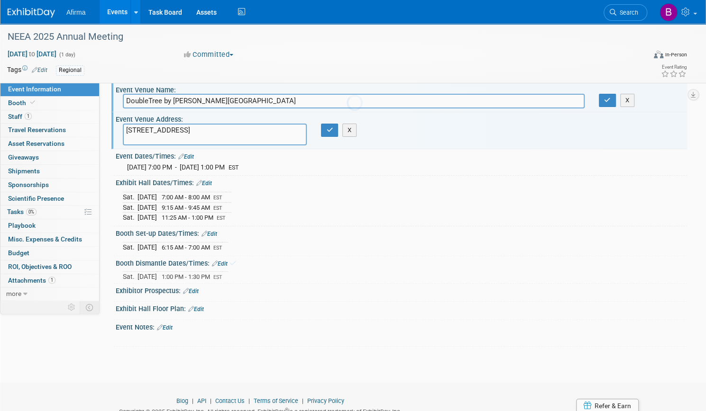
scroll to position [64, 0]
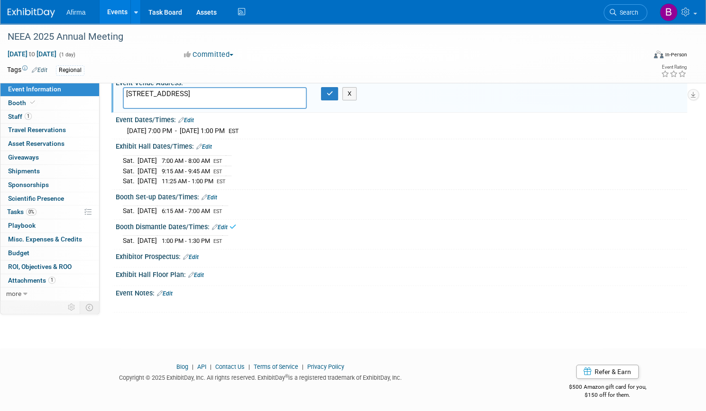
click at [199, 255] on link "Edit" at bounding box center [191, 257] width 16 height 7
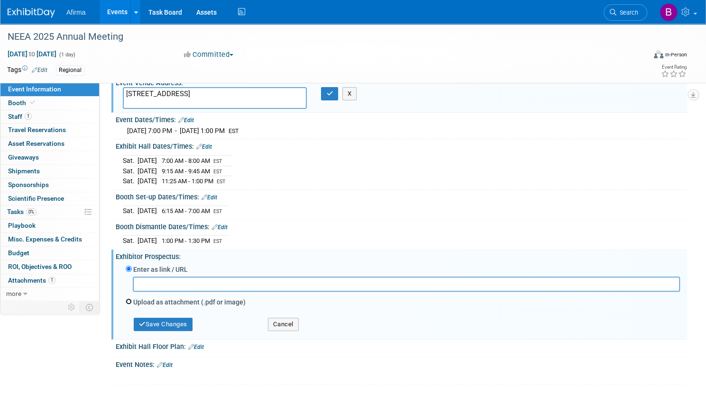
click at [132, 299] on input "Upload as attachment (.pdf or image)" at bounding box center [129, 302] width 6 height 6
radio input "true"
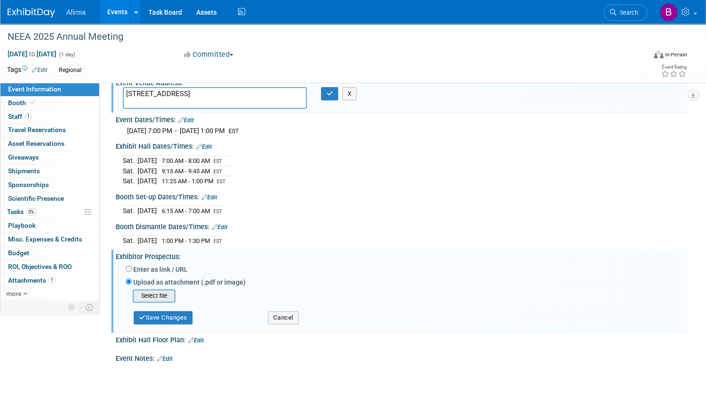
click at [174, 291] on input "file" at bounding box center [118, 295] width 113 height 11
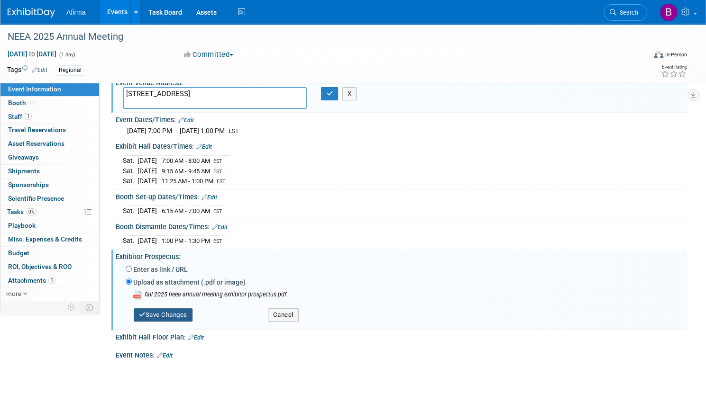
click at [192, 310] on button "Save Changes" at bounding box center [163, 314] width 59 height 13
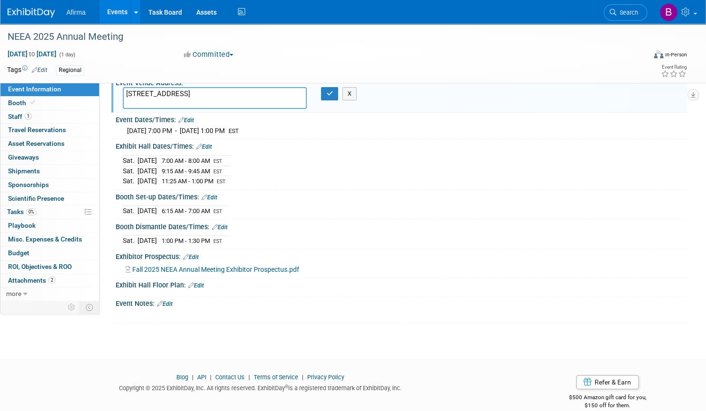
click at [172, 301] on link "Edit" at bounding box center [165, 304] width 16 height 7
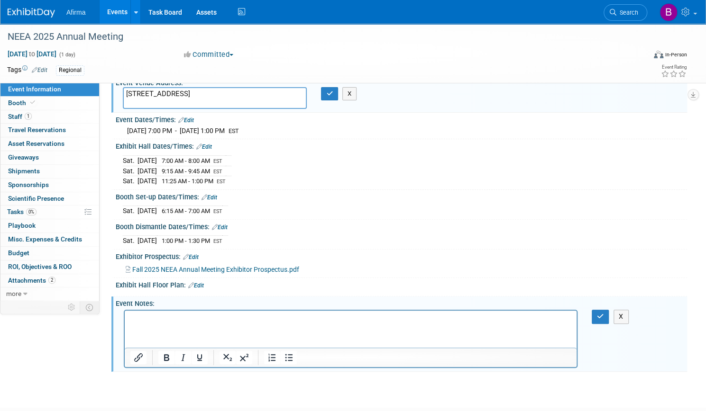
scroll to position [0, 0]
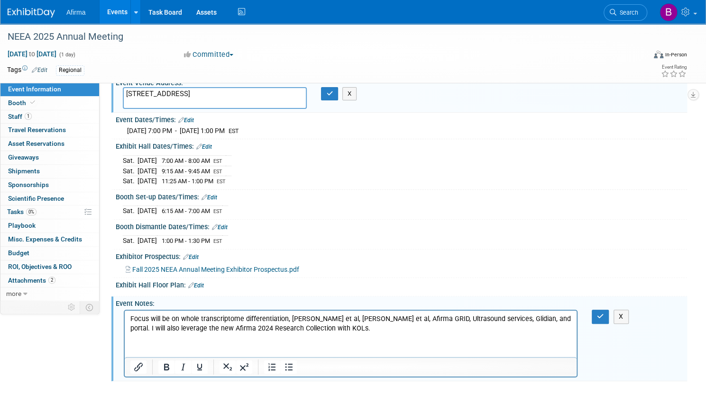
click at [330, 320] on p "Focus will be on whole transcriptome differentiation, [PERSON_NAME] et al, [PER…" at bounding box center [350, 324] width 441 height 19
drag, startPoint x: 195, startPoint y: 329, endPoint x: 339, endPoint y: 326, distance: 143.6
click at [339, 326] on p "Focus will be on whole transcriptome differentiation, [PERSON_NAME] et al, [PER…" at bounding box center [350, 324] width 441 height 19
click at [363, 320] on p "Focus will be on whole transcriptome differentiation, Ahmadi et al, Nasr et al,…" at bounding box center [350, 324] width 441 height 19
click at [597, 316] on icon "button" at bounding box center [600, 316] width 7 height 7
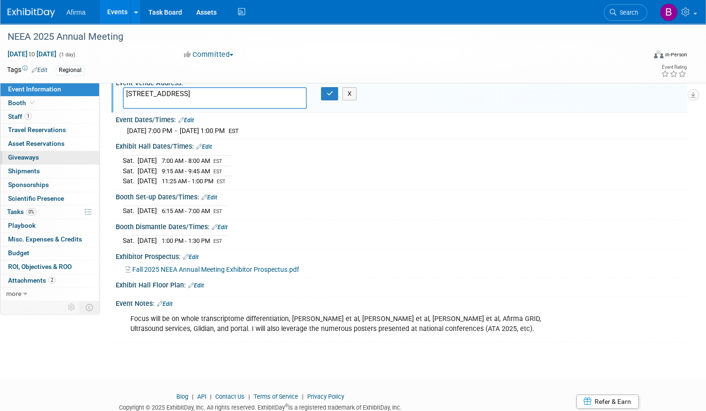
click at [88, 157] on link "0 Giveaways 0" at bounding box center [49, 157] width 99 height 13
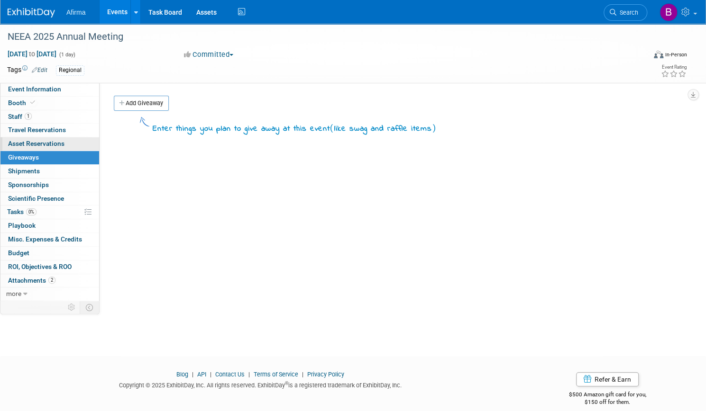
click at [64, 143] on span "Asset Reservations 0" at bounding box center [36, 144] width 56 height 8
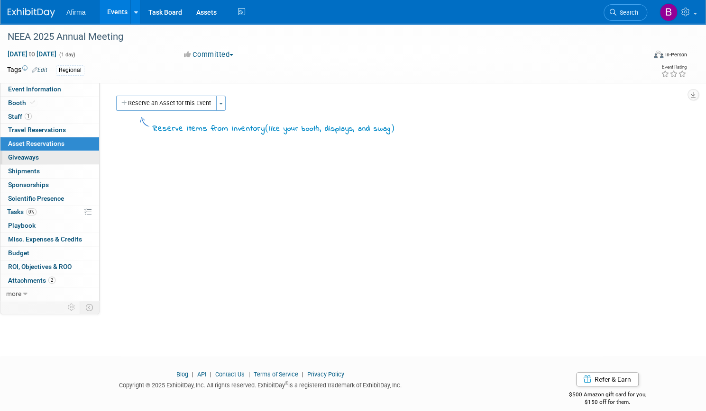
click at [39, 154] on span "Giveaways 0" at bounding box center [23, 158] width 31 height 8
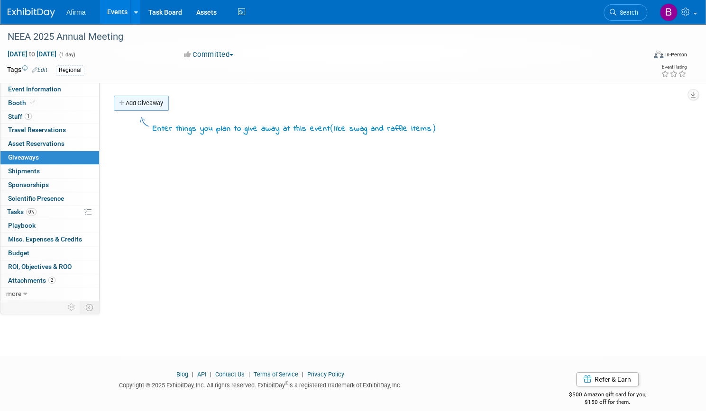
click at [169, 104] on link "Add Giveaway" at bounding box center [141, 103] width 55 height 15
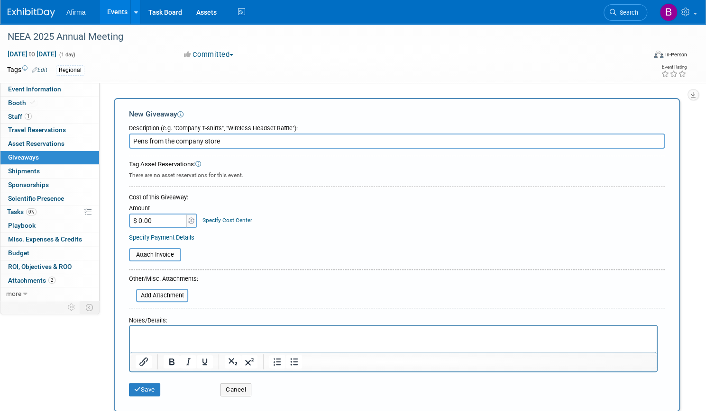
type input "Pens from the company store"
click at [160, 388] on button "Save" at bounding box center [144, 389] width 31 height 13
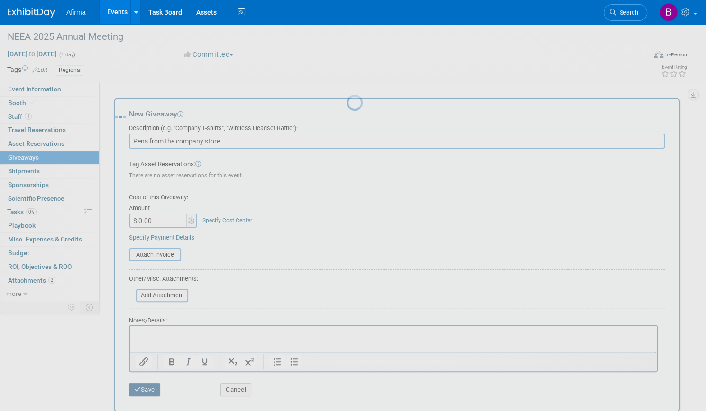
scroll to position [11, 0]
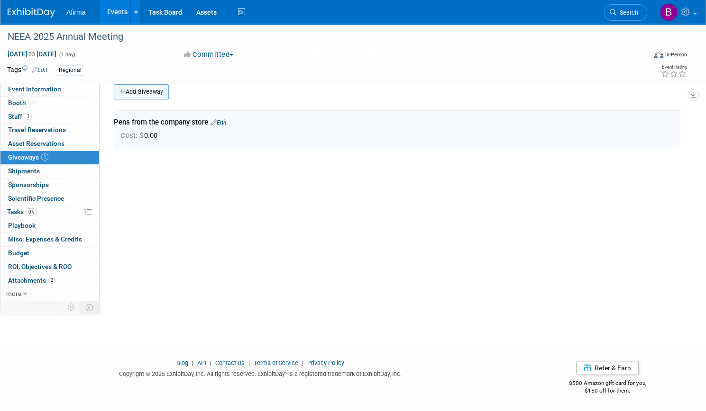
click at [169, 95] on link "Add Giveaway" at bounding box center [141, 91] width 55 height 15
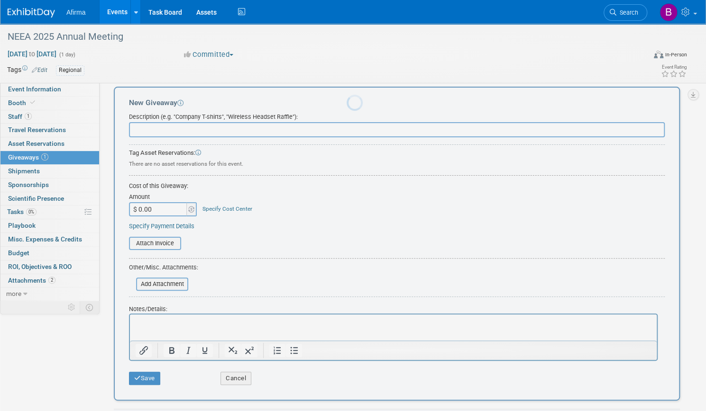
scroll to position [0, 0]
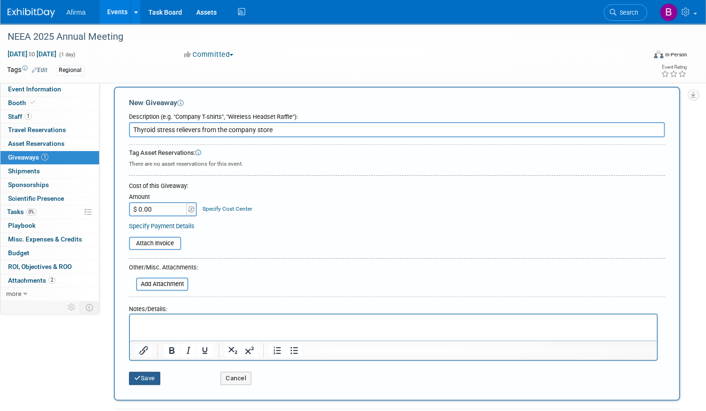
type input "Thyroid stress relievers from the company store"
click at [160, 379] on button "Save" at bounding box center [144, 378] width 31 height 13
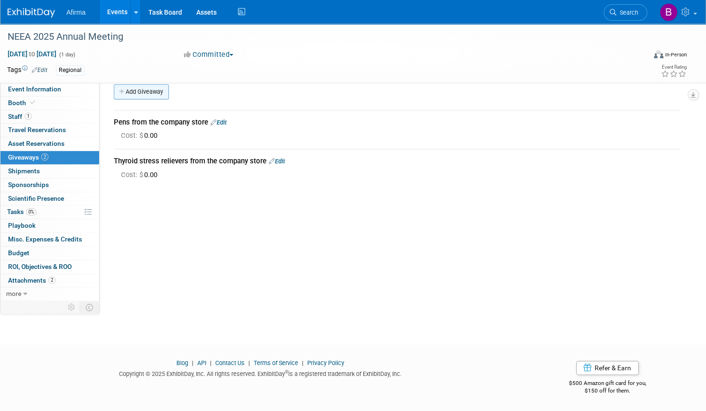
click at [169, 86] on link "Add Giveaway" at bounding box center [141, 91] width 55 height 15
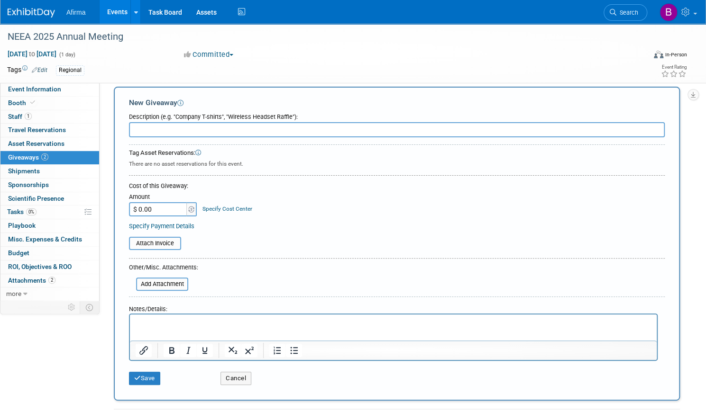
paste input "UGFNA Tips and Techniques Cards from the company store"
type input "UGFNA Tips and Techniques Cards from the company store"
click at [160, 378] on button "Save" at bounding box center [144, 378] width 31 height 13
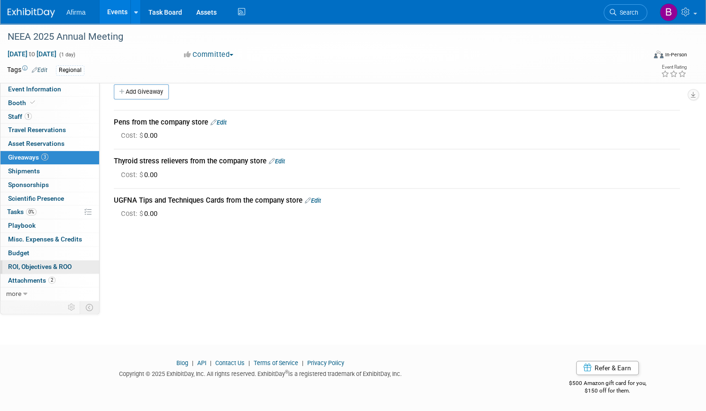
click at [72, 265] on span "ROI, Objectives & ROO 0" at bounding box center [39, 267] width 63 height 8
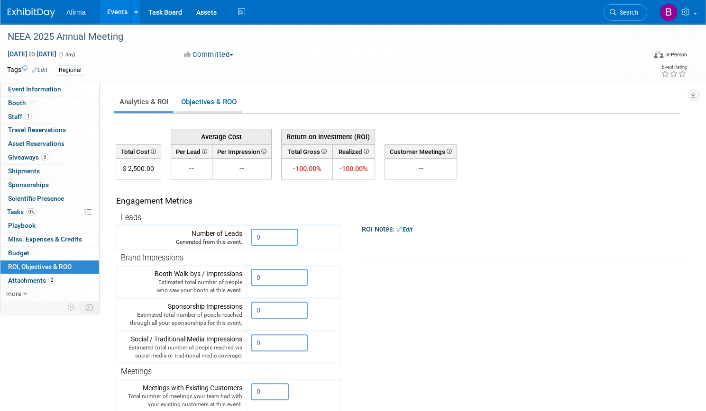
click at [239, 106] on link "Objectives & ROO 0" at bounding box center [208, 102] width 66 height 18
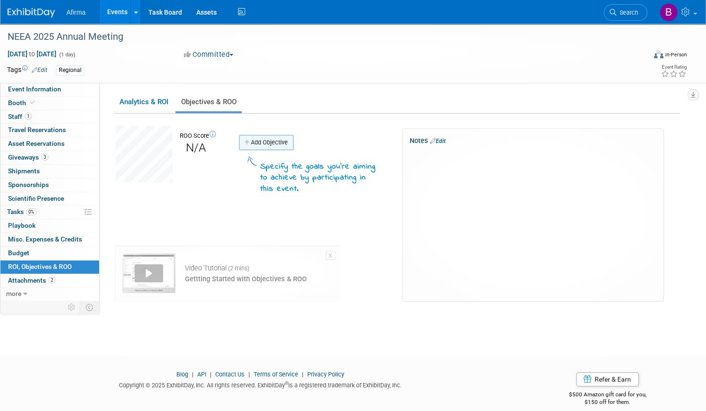
click at [293, 147] on link "Add Objective" at bounding box center [266, 142] width 54 height 15
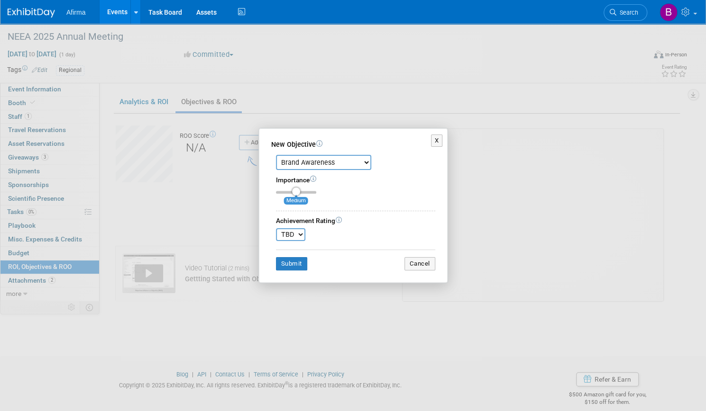
click at [361, 167] on select "Brand Awareness Competition Research Customer Retention Feedback Collection Lea…" at bounding box center [323, 162] width 95 height 15
select select "1"
click at [276, 155] on select "Brand Awareness Competition Research Customer Retention Feedback Collection Lea…" at bounding box center [323, 162] width 95 height 15
click at [301, 235] on select "TBD 0 1 2 3 4 5 6 7 8 9 10" at bounding box center [290, 234] width 29 height 13
select select "10"
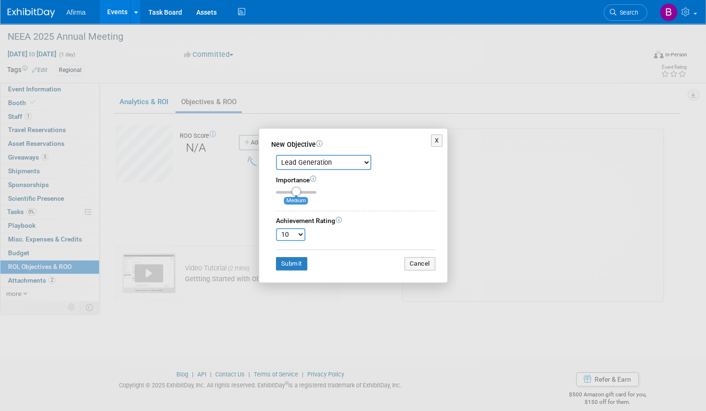
click at [276, 228] on select "TBD 0 1 2 3 4 5 6 7 8 9 10" at bounding box center [290, 234] width 29 height 13
click at [280, 266] on button "Submit" at bounding box center [291, 263] width 31 height 13
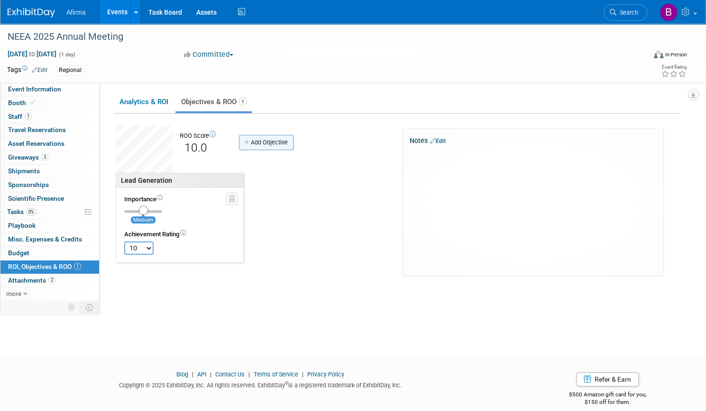
click at [293, 144] on link "Add Objective" at bounding box center [266, 142] width 54 height 15
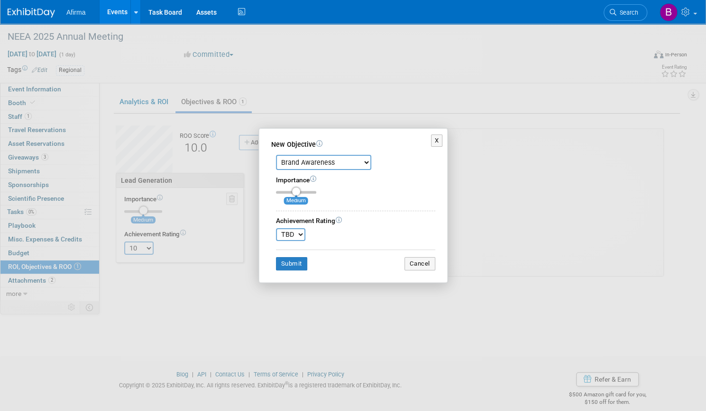
click at [349, 166] on select "Brand Awareness Competition Research Customer Retention Feedback Collection Lea…" at bounding box center [323, 162] width 95 height 15
select select "8"
click at [276, 155] on select "Brand Awareness Competition Research Customer Retention Feedback Collection Lea…" at bounding box center [323, 162] width 95 height 15
click at [299, 235] on select "TBD 0 1 2 3 4 5 6 7 8 9 10" at bounding box center [290, 234] width 29 height 13
select select "10"
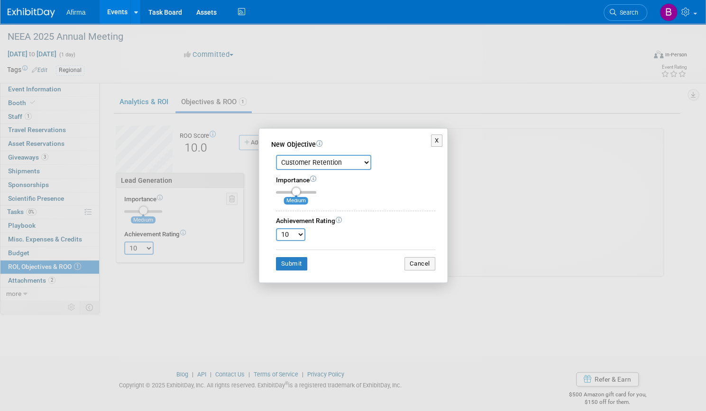
click at [276, 228] on select "TBD 0 1 2 3 4 5 6 7 8 9 10" at bounding box center [290, 234] width 29 height 13
click at [294, 267] on button "Submit" at bounding box center [291, 263] width 31 height 13
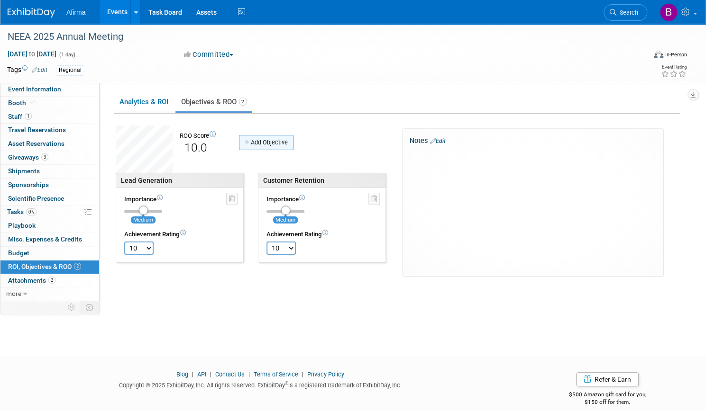
click at [293, 146] on link "Add Objective" at bounding box center [266, 142] width 54 height 15
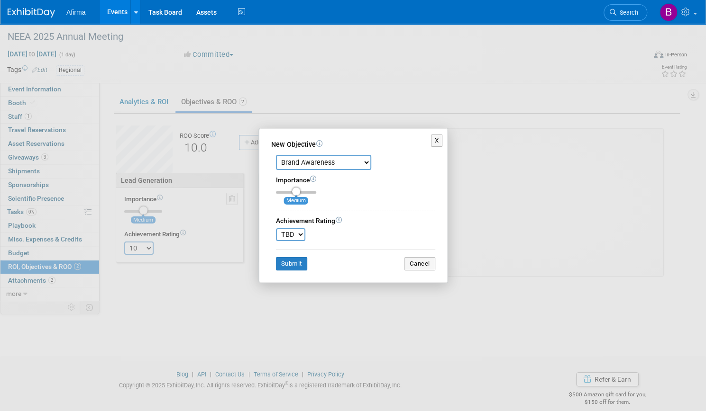
click at [354, 163] on select "Brand Awareness Competition Research Customer Retention Feedback Collection Lea…" at bounding box center [323, 162] width 95 height 15
select select "5"
click at [276, 155] on select "Brand Awareness Competition Research Customer Retention Feedback Collection Lea…" at bounding box center [323, 162] width 95 height 15
click at [301, 233] on select "TBD 0 1 2 3 4 5 6 7 8 9 10" at bounding box center [290, 234] width 29 height 13
select select "10"
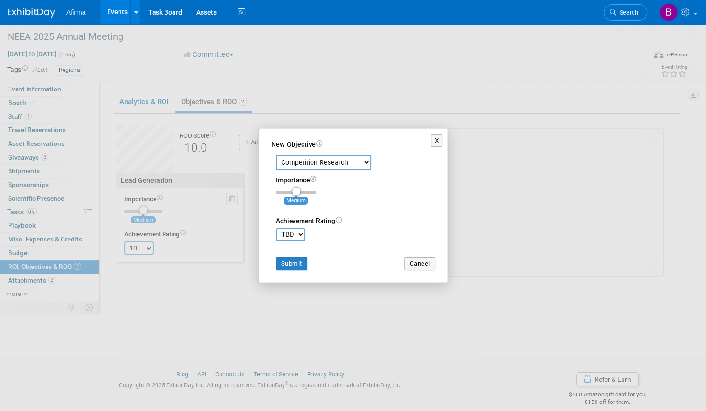
click at [276, 228] on select "TBD 0 1 2 3 4 5 6 7 8 9 10" at bounding box center [290, 234] width 29 height 13
click at [299, 264] on button "Submit" at bounding box center [291, 263] width 31 height 13
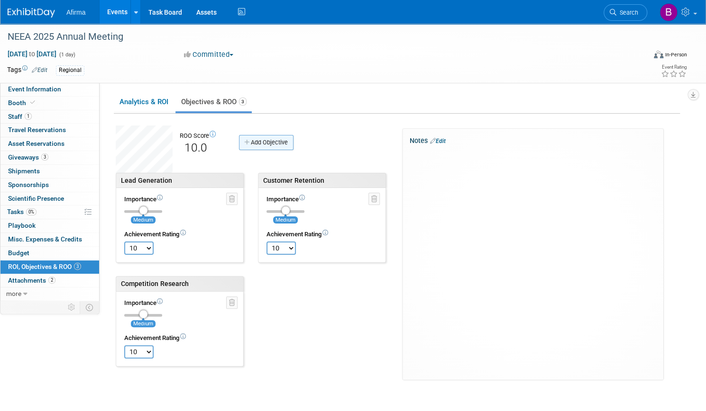
click at [293, 136] on link "Add Objective" at bounding box center [266, 142] width 54 height 15
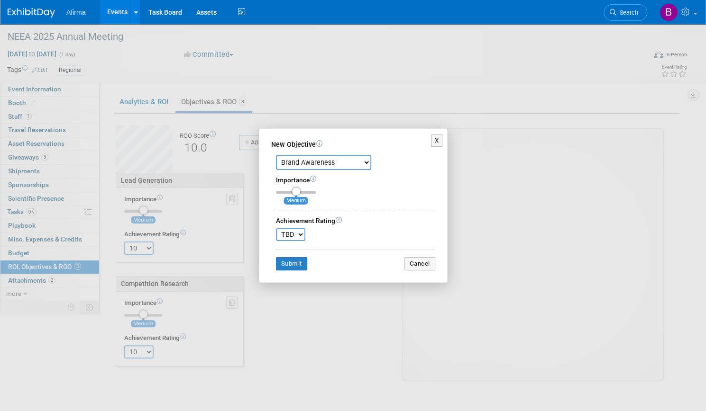
click at [348, 165] on select "Brand Awareness Competition Research Customer Retention Feedback Collection Lea…" at bounding box center [323, 162] width 95 height 15
select select "11"
click at [276, 155] on select "Brand Awareness Competition Research Customer Retention Feedback Collection Lea…" at bounding box center [323, 162] width 95 height 15
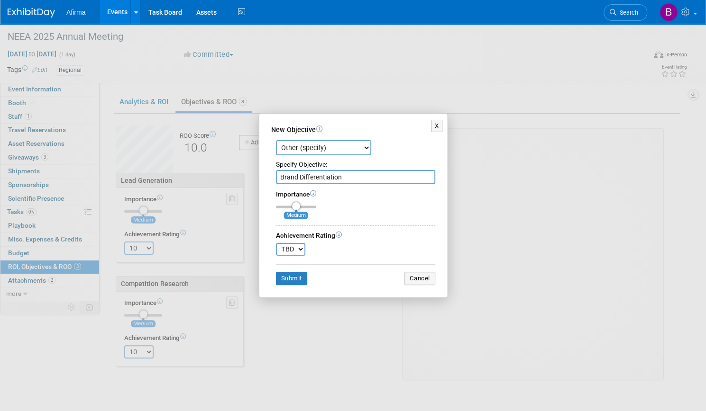
type input "Brand Differentiation"
drag, startPoint x: 295, startPoint y: 206, endPoint x: 328, endPoint y: 212, distance: 33.7
type input "3"
click at [316, 209] on input "range" at bounding box center [296, 207] width 40 height 3
click at [292, 252] on select "TBD 0 1 2 3 4 5 6 7 8 9 10" at bounding box center [290, 249] width 29 height 13
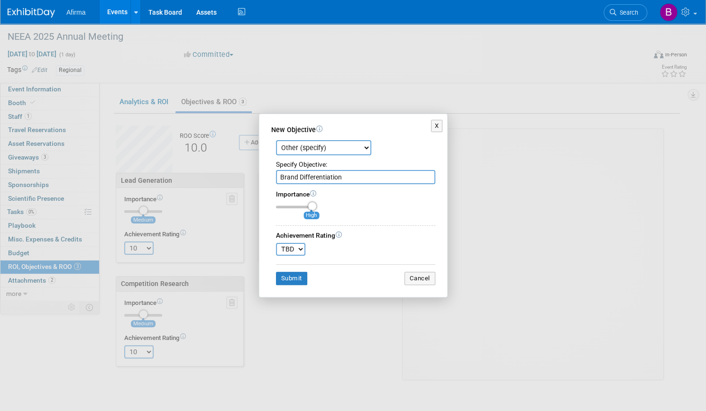
select select "10"
click at [276, 243] on select "TBD 0 1 2 3 4 5 6 7 8 9 10" at bounding box center [290, 249] width 29 height 13
click at [286, 273] on button "Submit" at bounding box center [291, 278] width 31 height 13
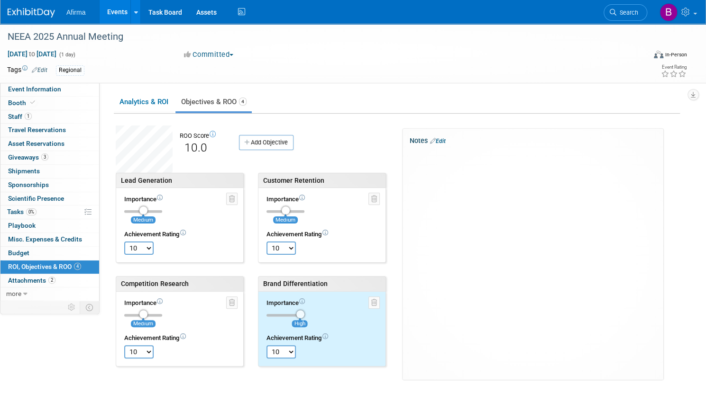
click at [171, 316] on td "Importance Medium" at bounding box center [148, 309] width 49 height 33
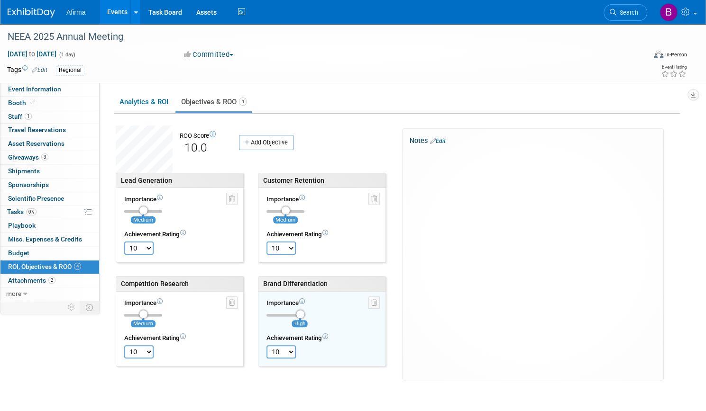
click at [162, 315] on input "range" at bounding box center [143, 315] width 38 height 3
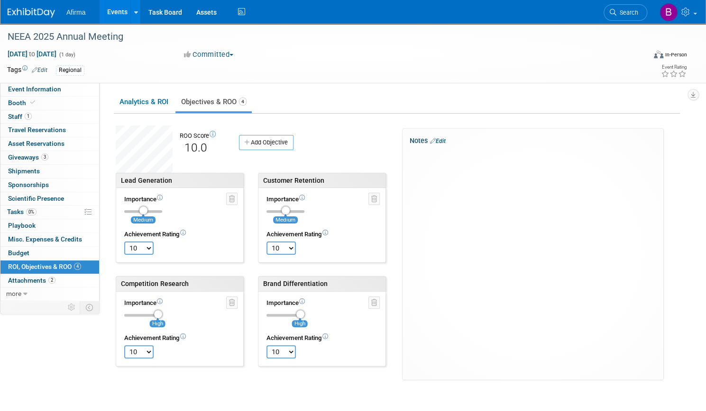
drag, startPoint x: 176, startPoint y: 315, endPoint x: 198, endPoint y: 315, distance: 21.8
click at [162, 315] on input "range" at bounding box center [143, 315] width 38 height 3
drag, startPoint x: 191, startPoint y: 314, endPoint x: 173, endPoint y: 315, distance: 18.0
type input "2"
click at [162, 315] on input "range" at bounding box center [143, 315] width 38 height 3
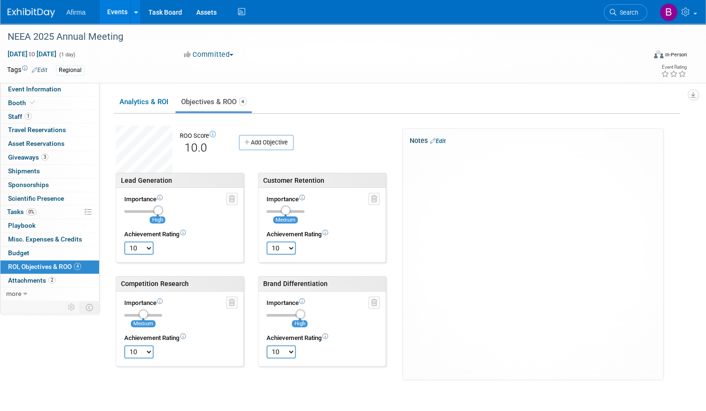
drag, startPoint x: 175, startPoint y: 212, endPoint x: 200, endPoint y: 208, distance: 25.0
type input "3"
click at [162, 210] on input "range" at bounding box center [143, 211] width 38 height 3
drag, startPoint x: 319, startPoint y: 211, endPoint x: 343, endPoint y: 212, distance: 23.7
type input "3"
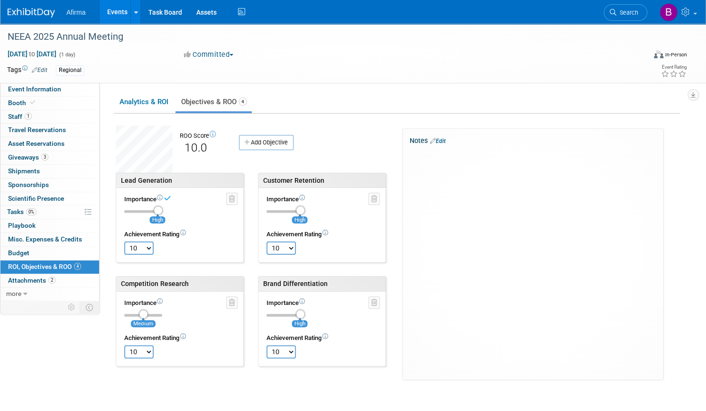
click at [304, 212] on input "range" at bounding box center [285, 211] width 38 height 3
click at [445, 139] on link "Edit" at bounding box center [438, 141] width 16 height 7
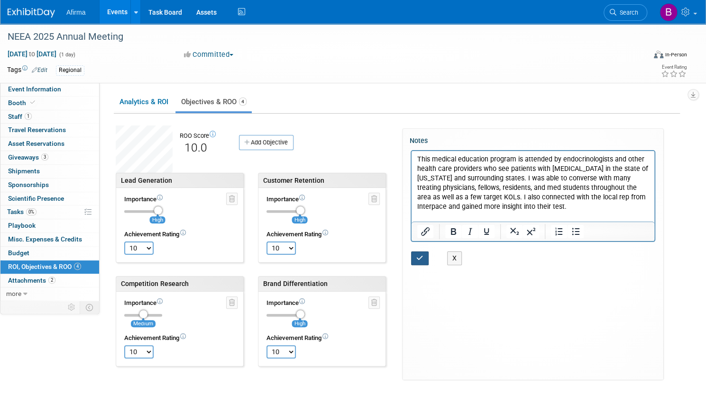
click at [423, 259] on icon "button" at bounding box center [419, 258] width 7 height 7
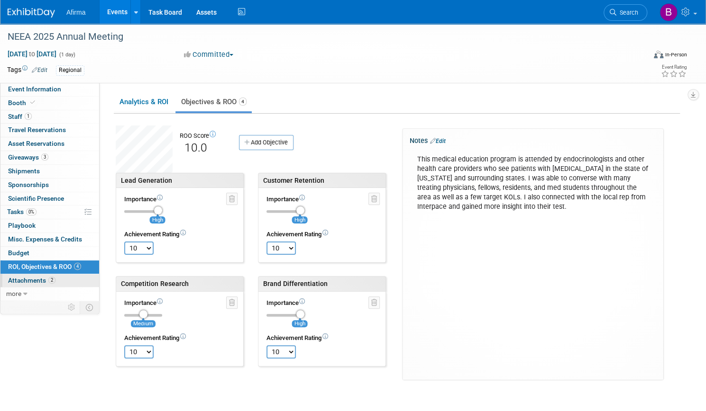
click at [55, 278] on span "Attachments 2" at bounding box center [31, 281] width 47 height 8
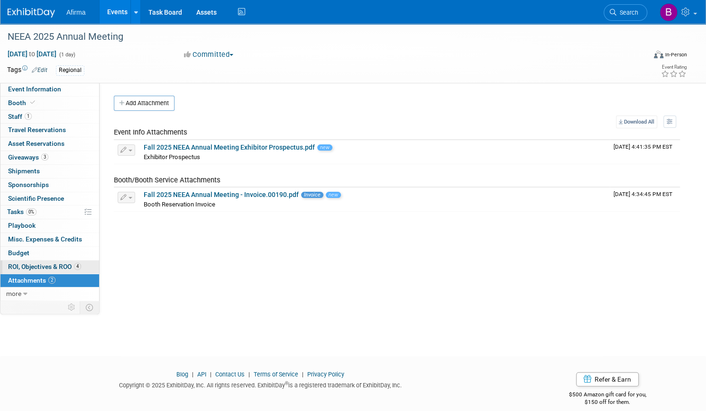
click at [74, 263] on span "ROI, Objectives & ROO 4" at bounding box center [44, 267] width 73 height 8
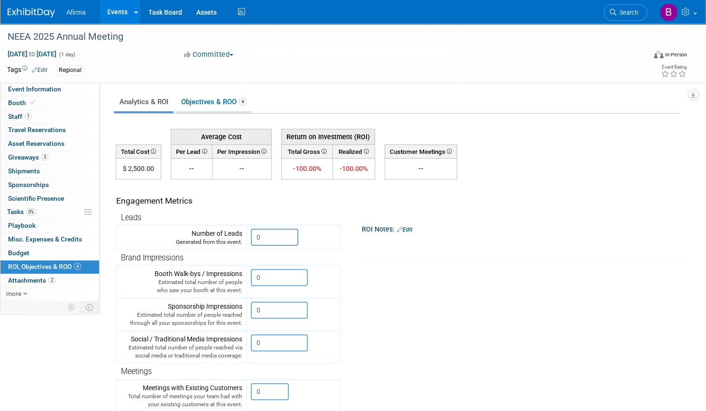
click at [245, 102] on link "Objectives & ROO 4" at bounding box center [213, 102] width 76 height 18
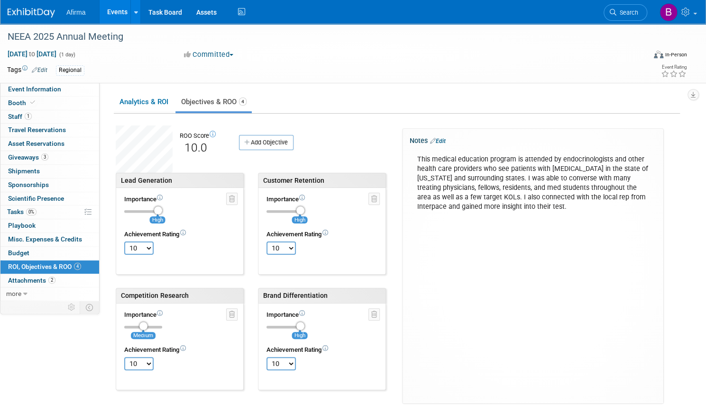
click at [154, 362] on select "TBD 0 1 2 3 4 5 6 7 8 9 10" at bounding box center [138, 363] width 29 height 13
click at [154, 357] on select "TBD 0 1 2 3 4 5 6 7 8 9 10" at bounding box center [138, 363] width 29 height 13
click at [154, 360] on select "TBD 0 1 2 3 4 5 6 7 8 9 10" at bounding box center [138, 363] width 29 height 13
select select "10"
click at [154, 357] on select "TBD 0 1 2 3 4 5 6 7 8 9 10" at bounding box center [138, 363] width 29 height 13
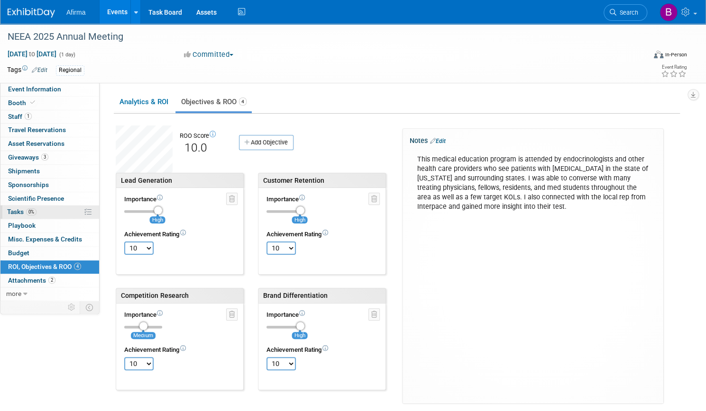
click at [92, 209] on link "0% Tasks 0%" at bounding box center [49, 212] width 99 height 13
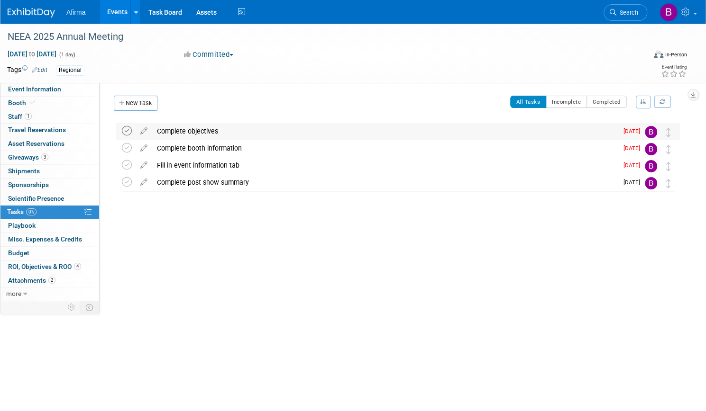
click at [132, 132] on icon at bounding box center [127, 131] width 10 height 10
click at [132, 151] on icon at bounding box center [127, 148] width 10 height 10
click at [132, 169] on icon at bounding box center [127, 165] width 10 height 10
click at [132, 181] on icon at bounding box center [127, 182] width 10 height 10
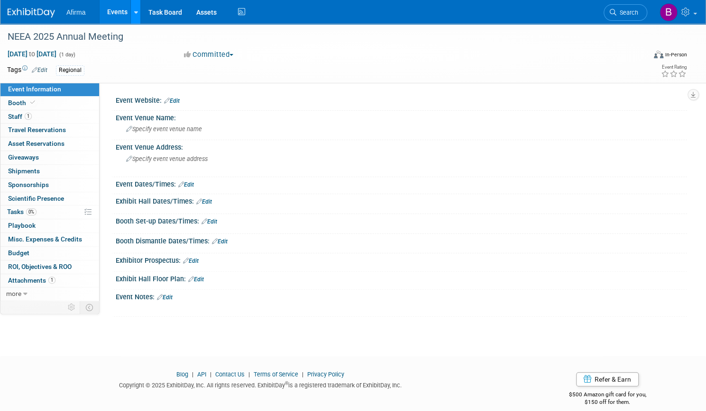
click at [140, 17] on link at bounding box center [135, 12] width 10 height 24
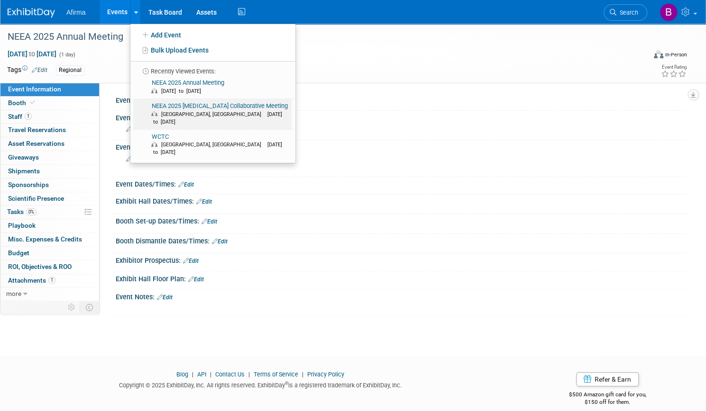
click at [198, 105] on link "NEEA 2025 Endocrine Surgery Collaborative Meeting Framingham, MA Apr 5, 2025 to…" at bounding box center [212, 114] width 158 height 30
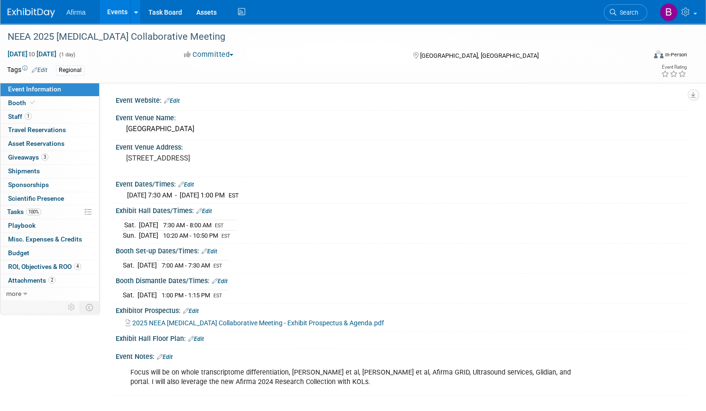
click at [134, 10] on link "Events" at bounding box center [117, 12] width 35 height 24
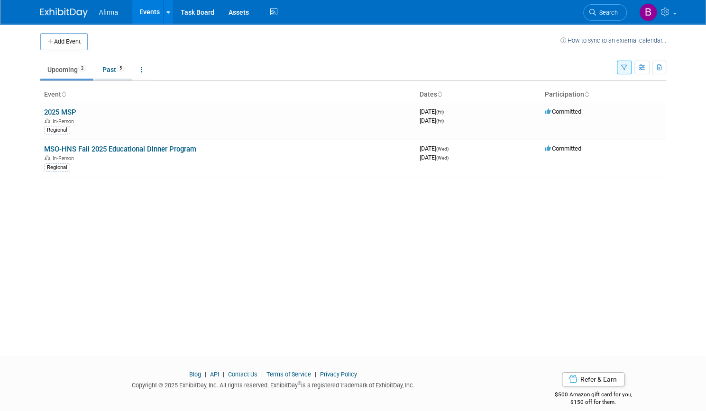
click at [102, 73] on link "Past 5" at bounding box center [113, 70] width 36 height 18
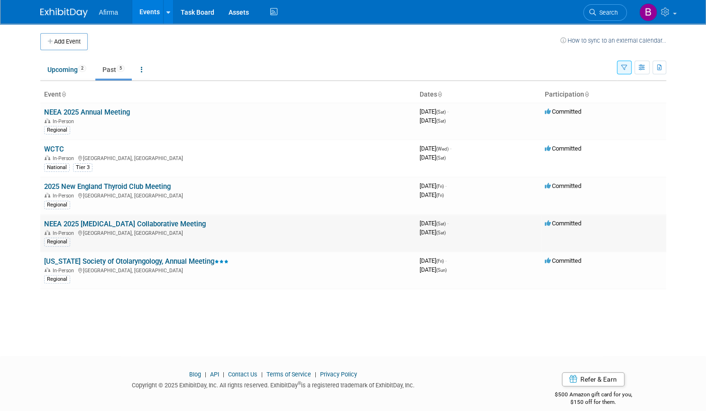
click at [112, 231] on div "In-Person [GEOGRAPHIC_DATA], [GEOGRAPHIC_DATA]" at bounding box center [228, 233] width 368 height 8
click at [89, 222] on link "NEEA 2025 [MEDICAL_DATA] Collaborative Meeting" at bounding box center [125, 224] width 162 height 9
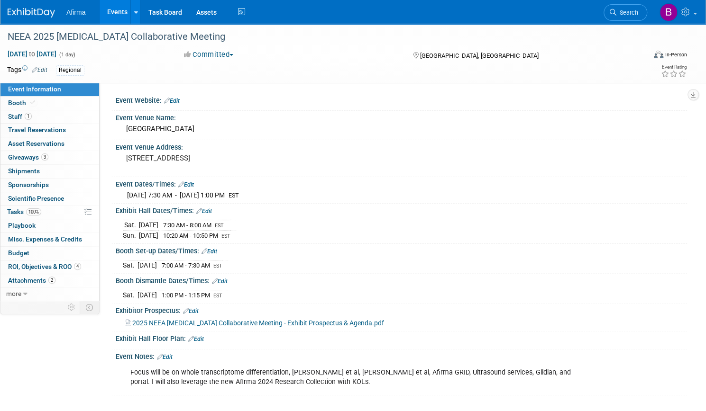
click at [212, 211] on link "Edit" at bounding box center [204, 211] width 16 height 7
select select "3"
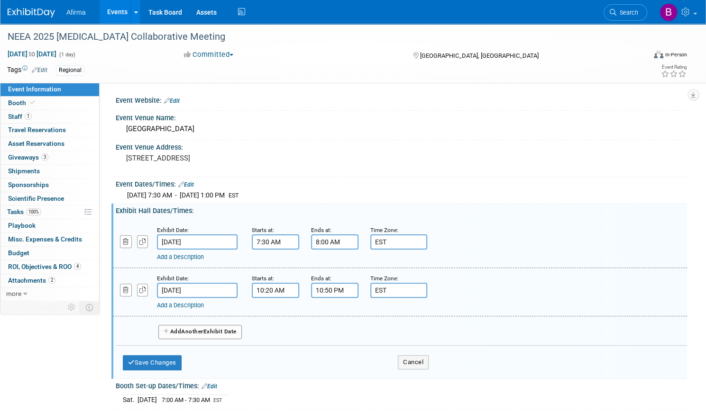
click at [225, 288] on input "[DATE]" at bounding box center [197, 290] width 81 height 15
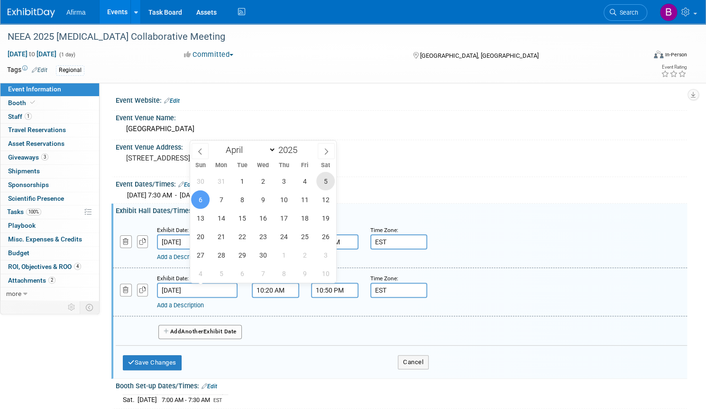
click at [322, 184] on span "5" at bounding box center [325, 181] width 18 height 18
type input "[DATE]"
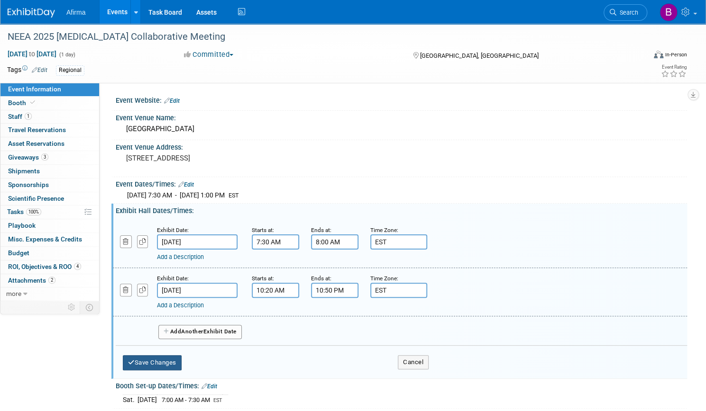
click at [181, 366] on button "Save Changes" at bounding box center [152, 362] width 59 height 15
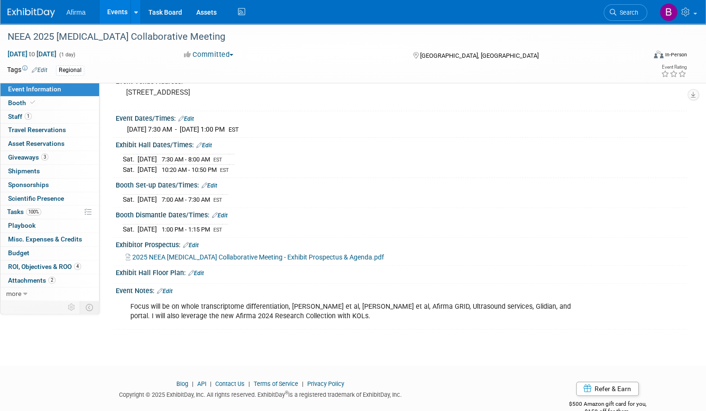
scroll to position [66, 0]
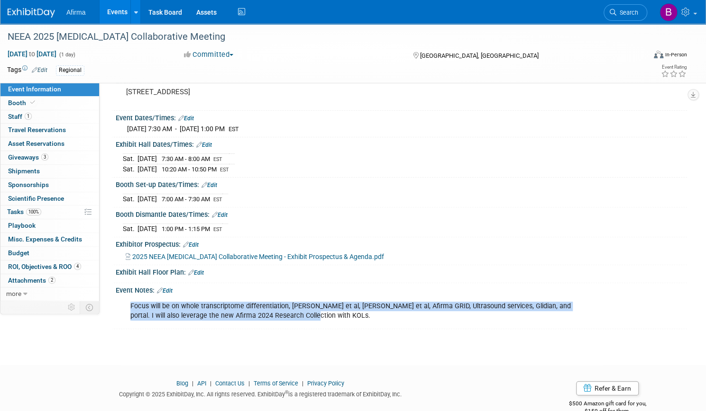
drag, startPoint x: 163, startPoint y: 302, endPoint x: 378, endPoint y: 315, distance: 215.0
click at [378, 315] on div "Focus will be on whole transcriptome differentiation, [PERSON_NAME] et al, [PER…" at bounding box center [350, 311] width 453 height 28
copy div "Focus will be on whole transcriptome differentiation, [PERSON_NAME] et al, [PER…"
click at [64, 142] on span "Asset Reservations 0" at bounding box center [36, 144] width 56 height 8
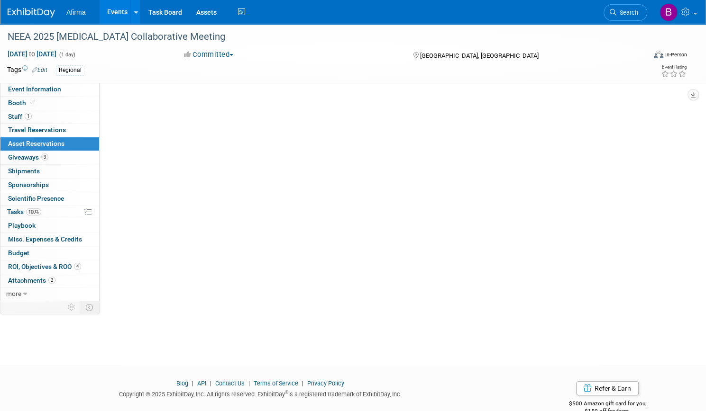
scroll to position [0, 0]
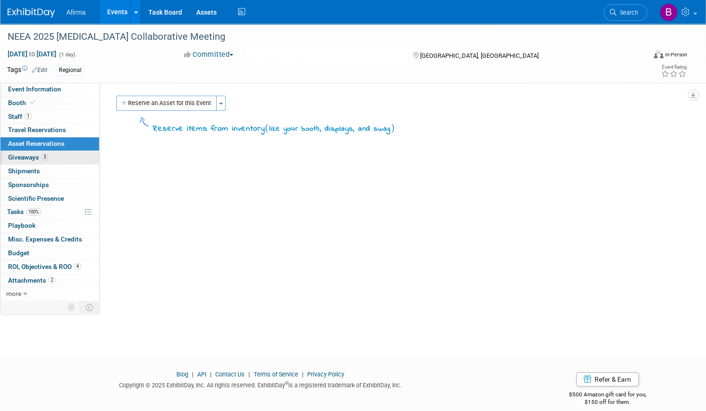
click at [48, 157] on span "3" at bounding box center [44, 157] width 7 height 7
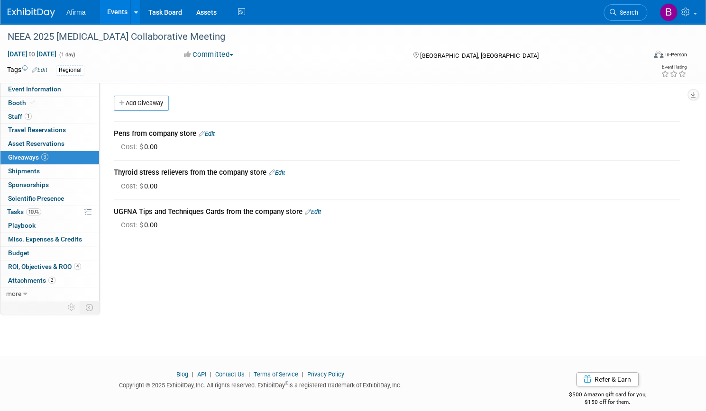
drag, startPoint x: 148, startPoint y: 211, endPoint x: 336, endPoint y: 212, distance: 188.1
click at [336, 212] on div "UGFNA Tips and Techniques Cards from the company store Edit" at bounding box center [397, 212] width 566 height 10
copy div "UGFNA Tips and Techniques Cards from the company store"
click at [41, 211] on span "100%" at bounding box center [33, 212] width 15 height 7
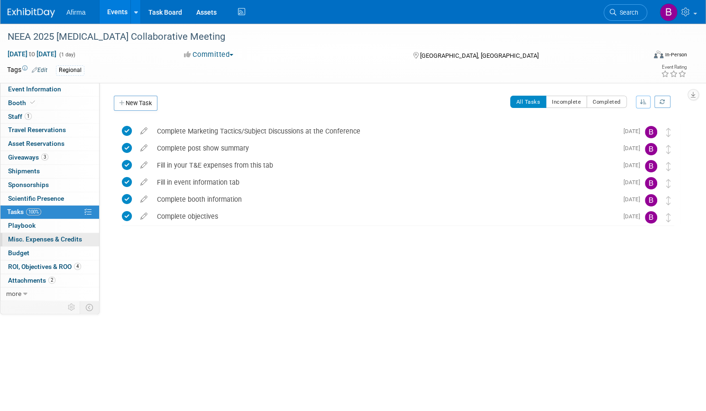
click at [75, 236] on span "Misc. Expenses & Credits 0" at bounding box center [45, 240] width 74 height 8
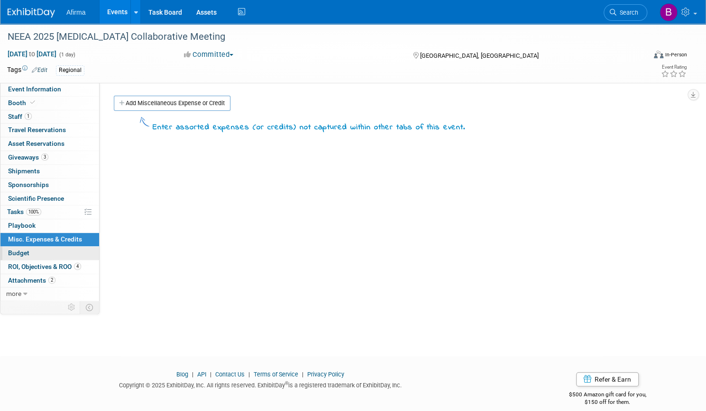
click at [72, 253] on link "Budget" at bounding box center [49, 253] width 99 height 13
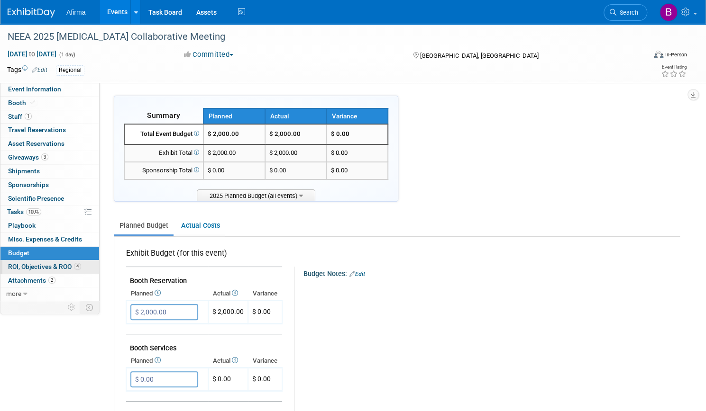
click at [74, 268] on span "ROI, Objectives & ROO 4" at bounding box center [44, 267] width 73 height 8
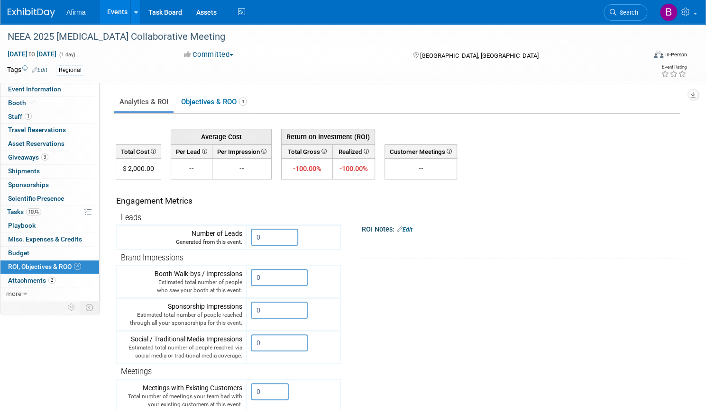
scroll to position [0, 0]
click at [246, 101] on link "Objectives & ROO 4" at bounding box center [213, 101] width 76 height 18
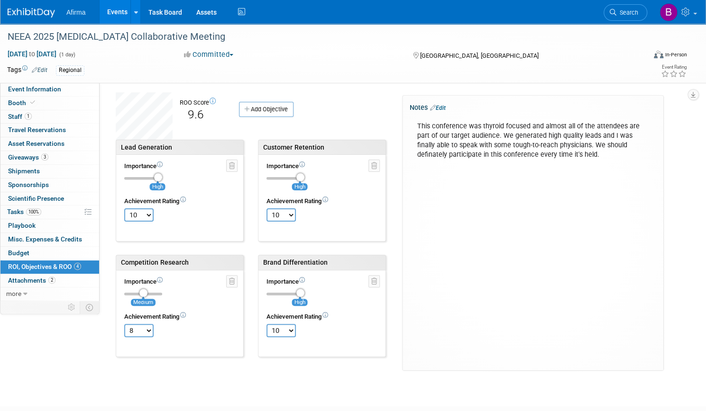
scroll to position [34, 0]
